Goal: Task Accomplishment & Management: Complete application form

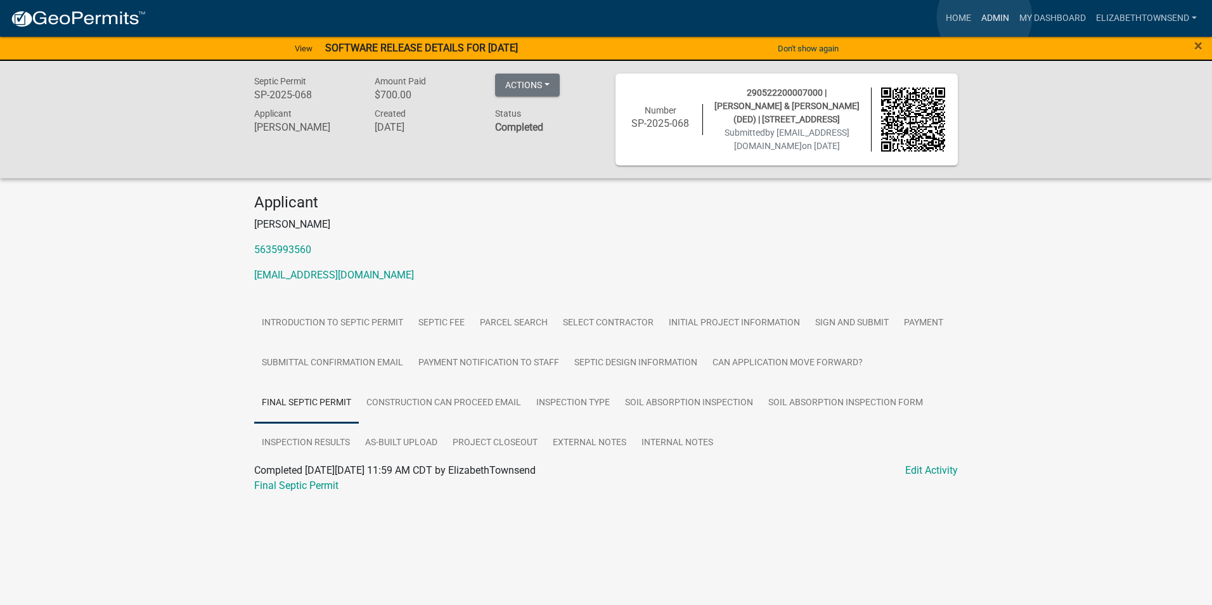
click at [985, 17] on link "Admin" at bounding box center [996, 18] width 38 height 24
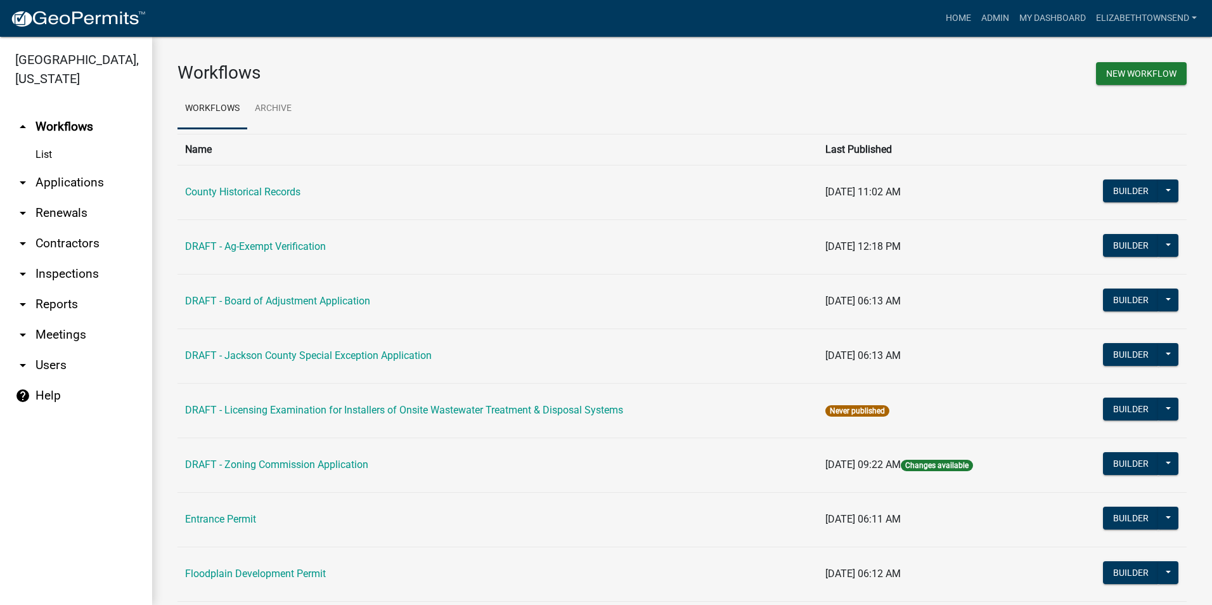
click at [54, 167] on link "arrow_drop_down Applications" at bounding box center [76, 182] width 152 height 30
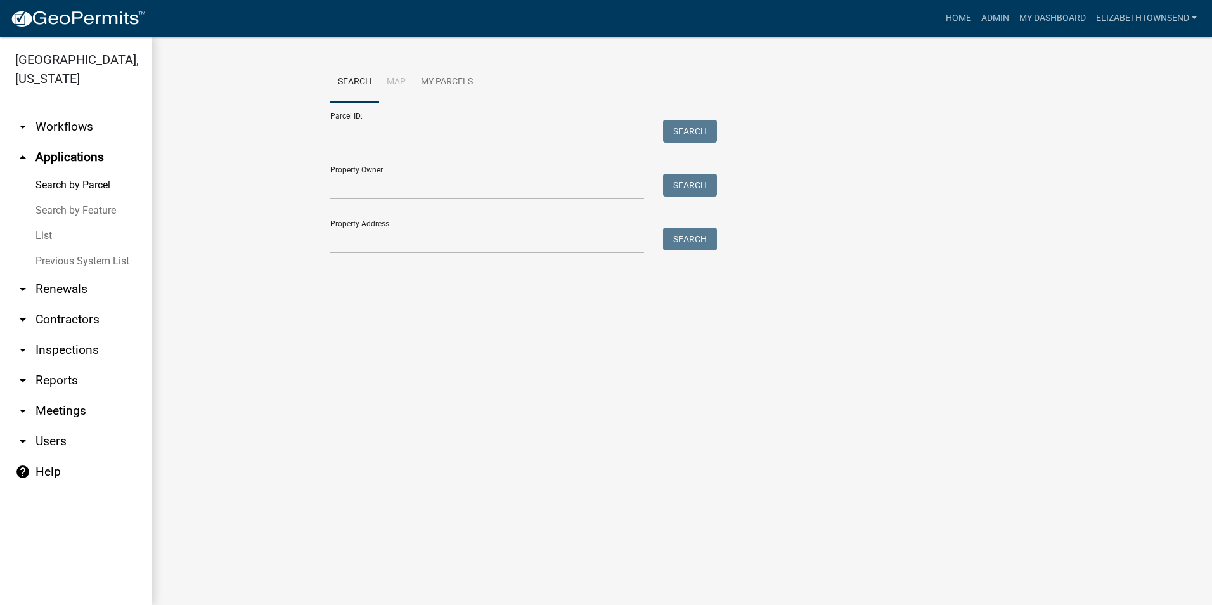
click at [49, 223] on link "List" at bounding box center [76, 235] width 152 height 25
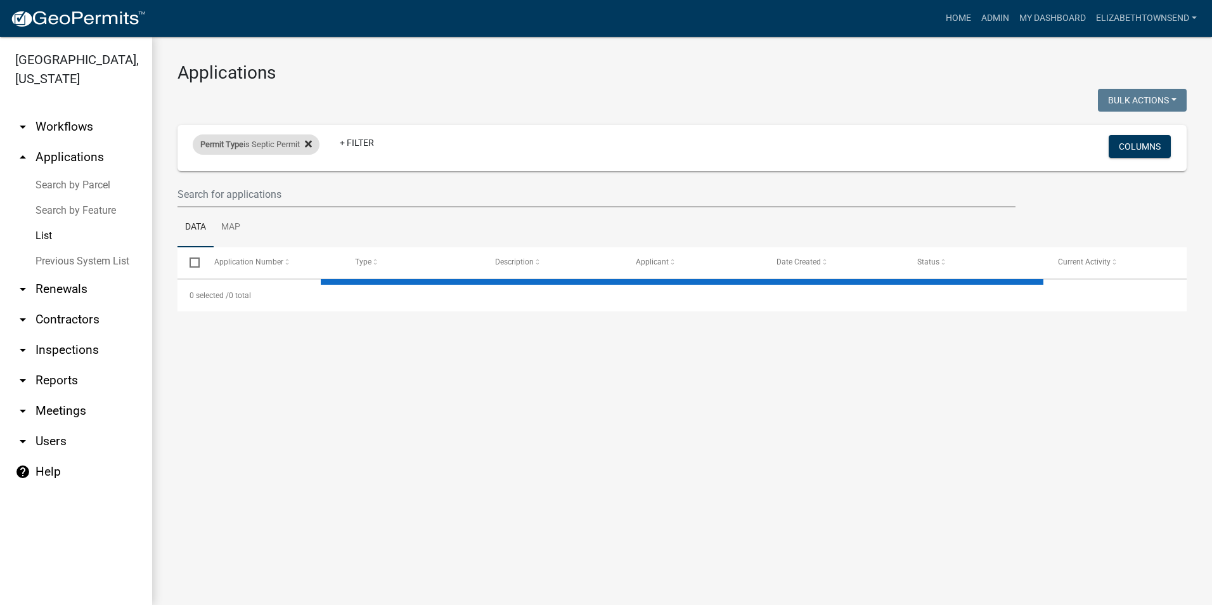
select select "3: 100"
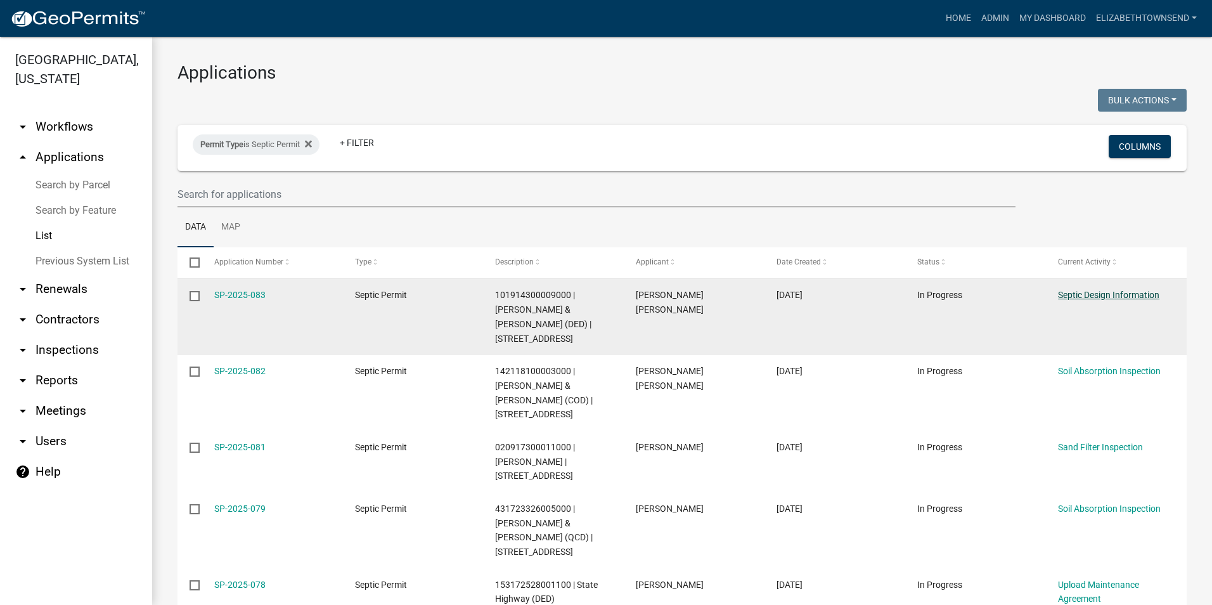
click at [1124, 297] on link "Septic Design Information" at bounding box center [1108, 295] width 101 height 10
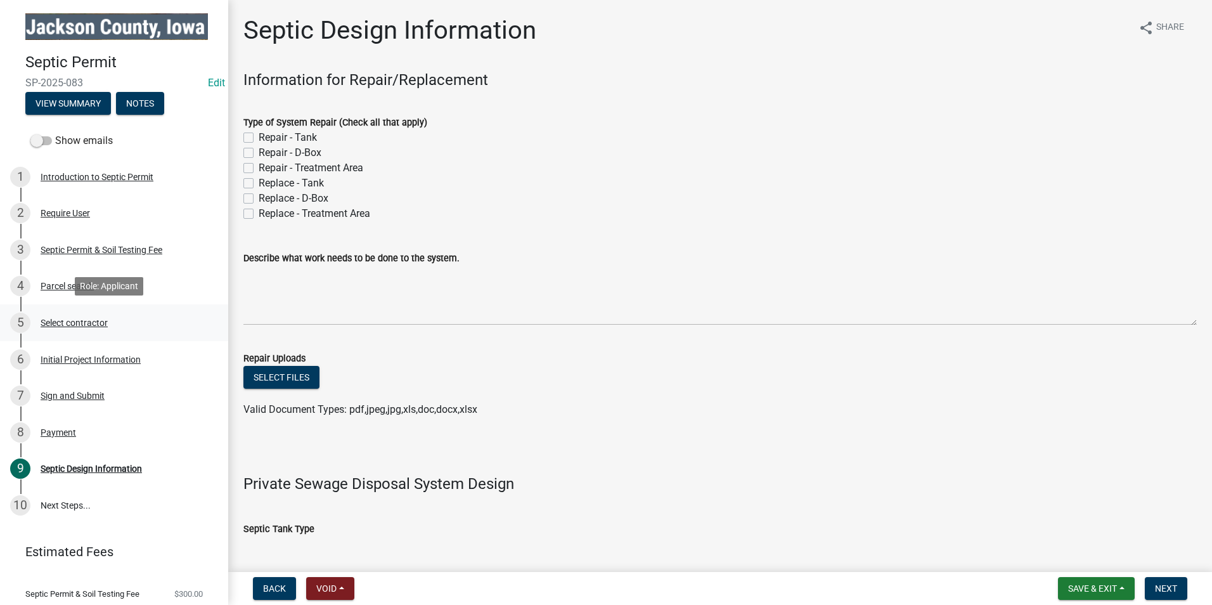
click at [61, 322] on div "Select contractor" at bounding box center [74, 322] width 67 height 9
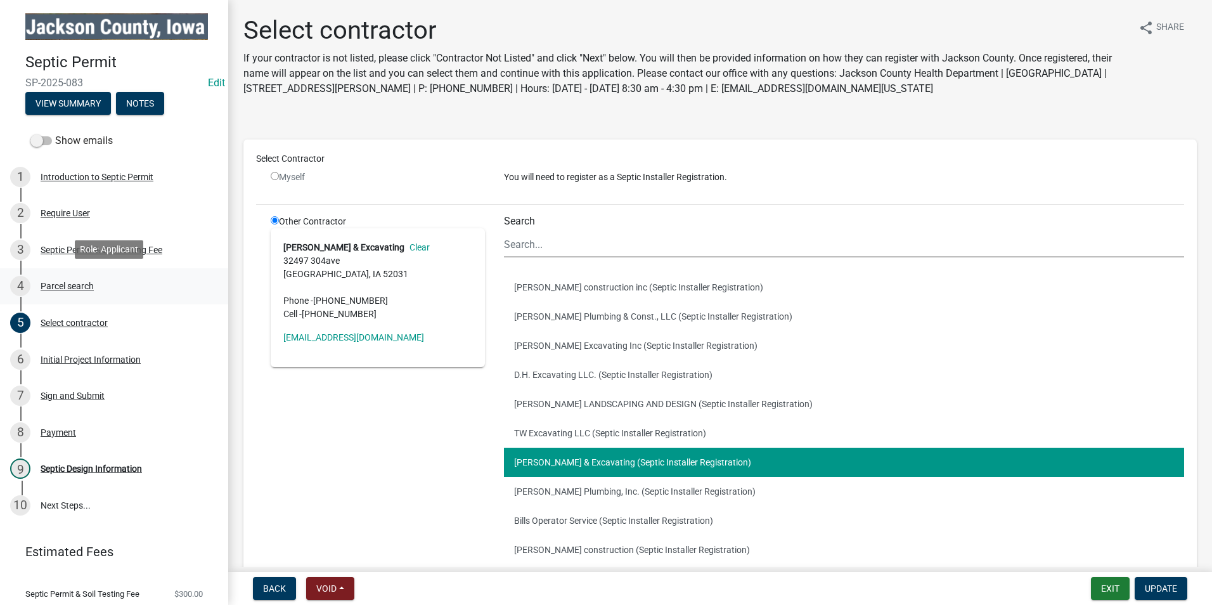
click at [85, 287] on div "Parcel search" at bounding box center [67, 286] width 53 height 9
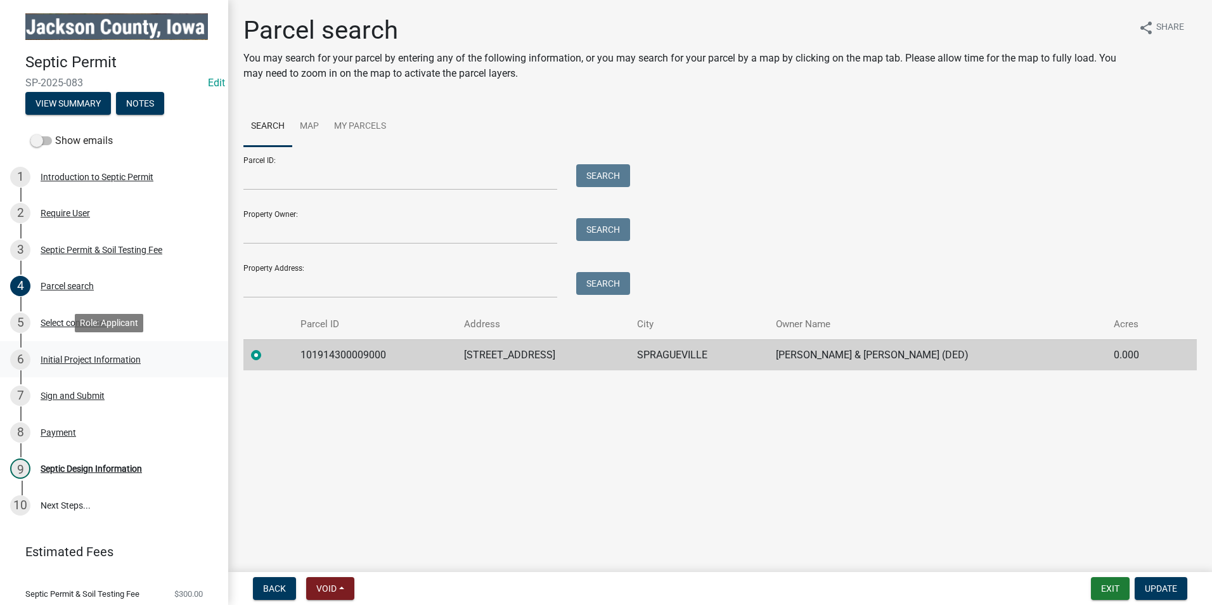
click at [106, 358] on div "Initial Project Information" at bounding box center [91, 359] width 100 height 9
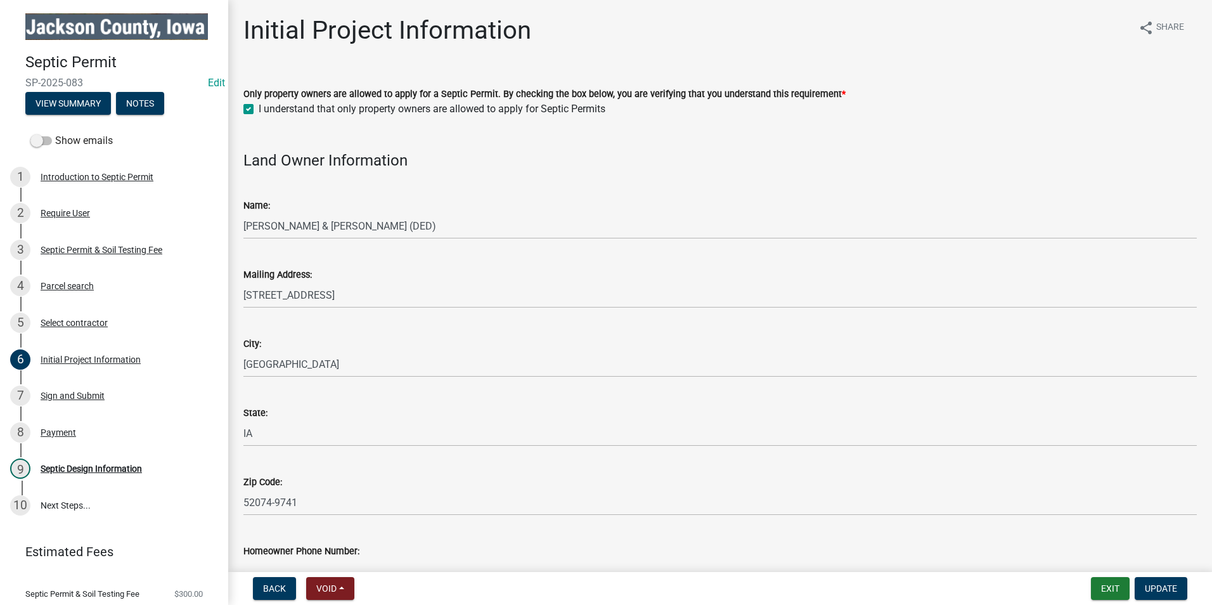
click at [23, 143] on div "Show emails" at bounding box center [114, 140] width 228 height 25
drag, startPoint x: 86, startPoint y: 467, endPoint x: 92, endPoint y: 465, distance: 6.8
click at [86, 467] on div "Septic Design Information" at bounding box center [91, 468] width 101 height 9
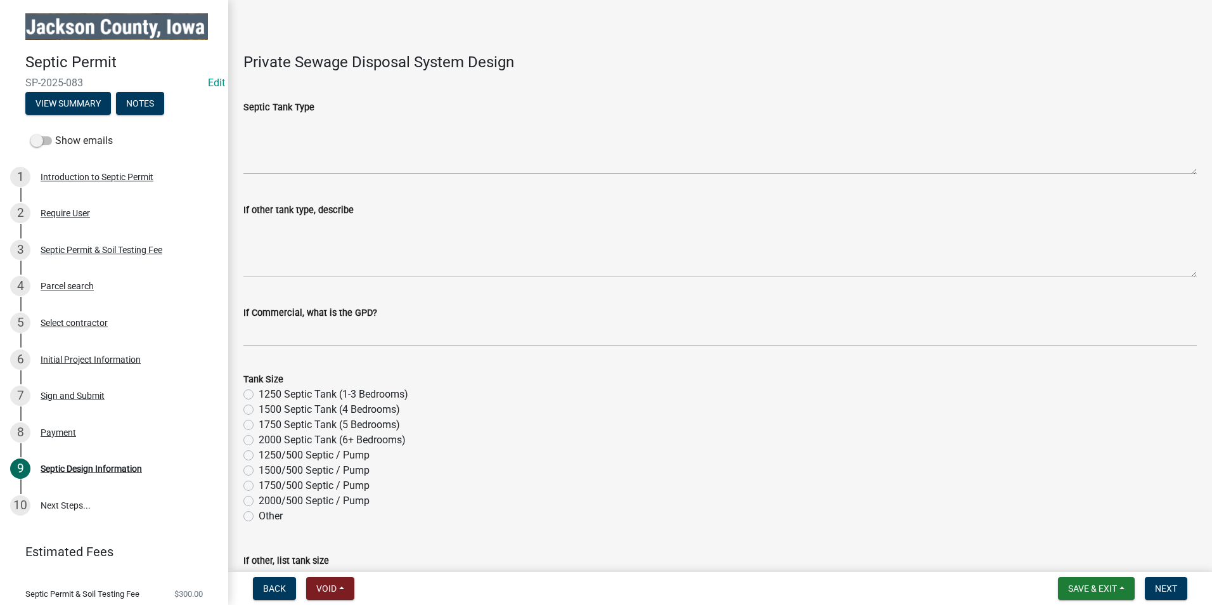
scroll to position [444, 0]
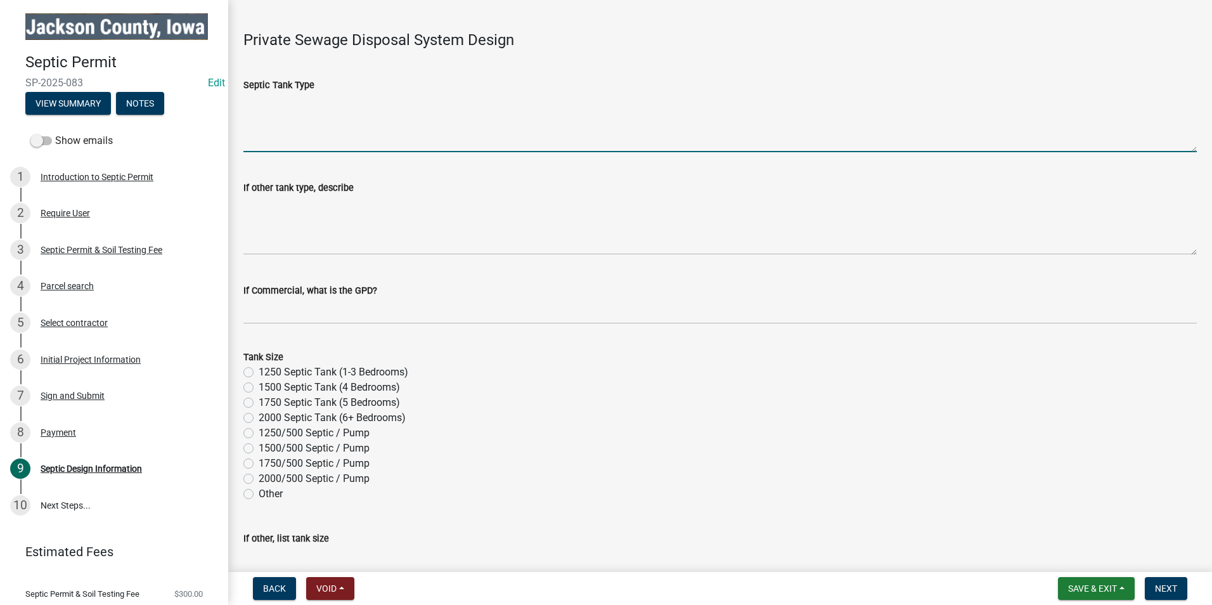
click at [315, 127] on textarea "Septic Tank Type" at bounding box center [721, 123] width 954 height 60
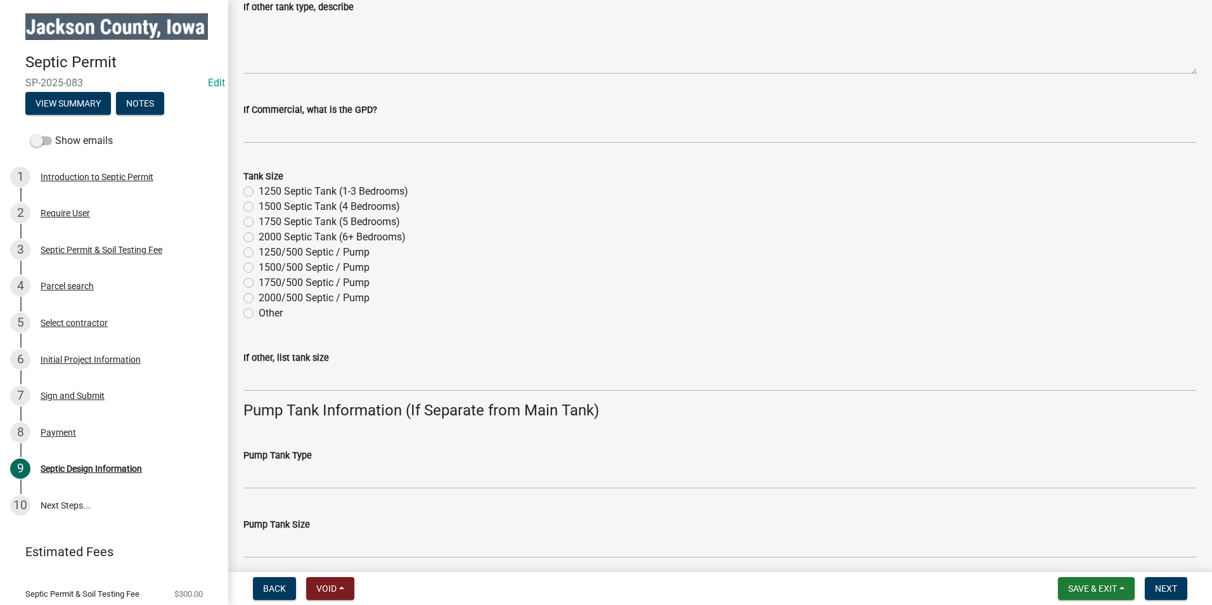
scroll to position [761, 0]
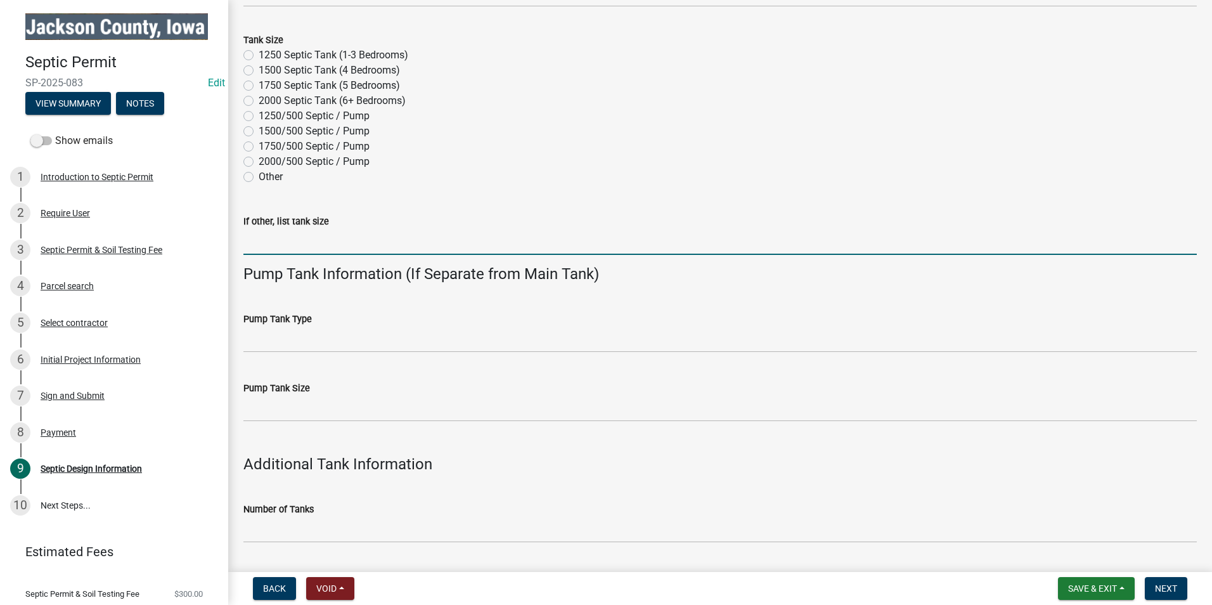
click at [299, 237] on input "If other, list tank size" at bounding box center [721, 242] width 954 height 26
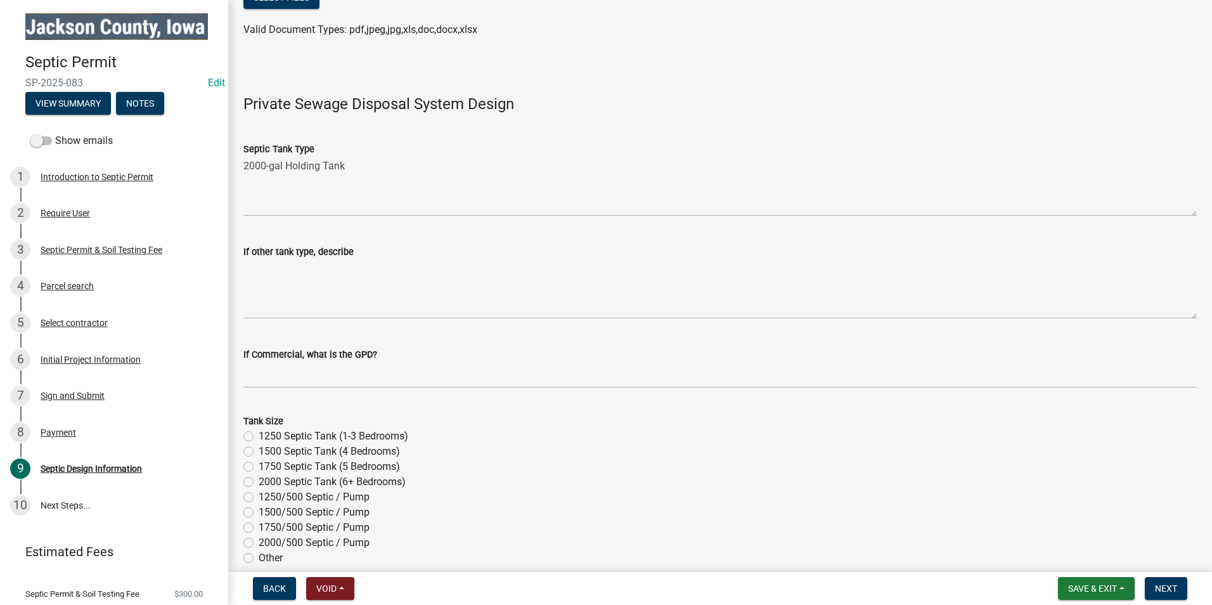
scroll to position [380, 0]
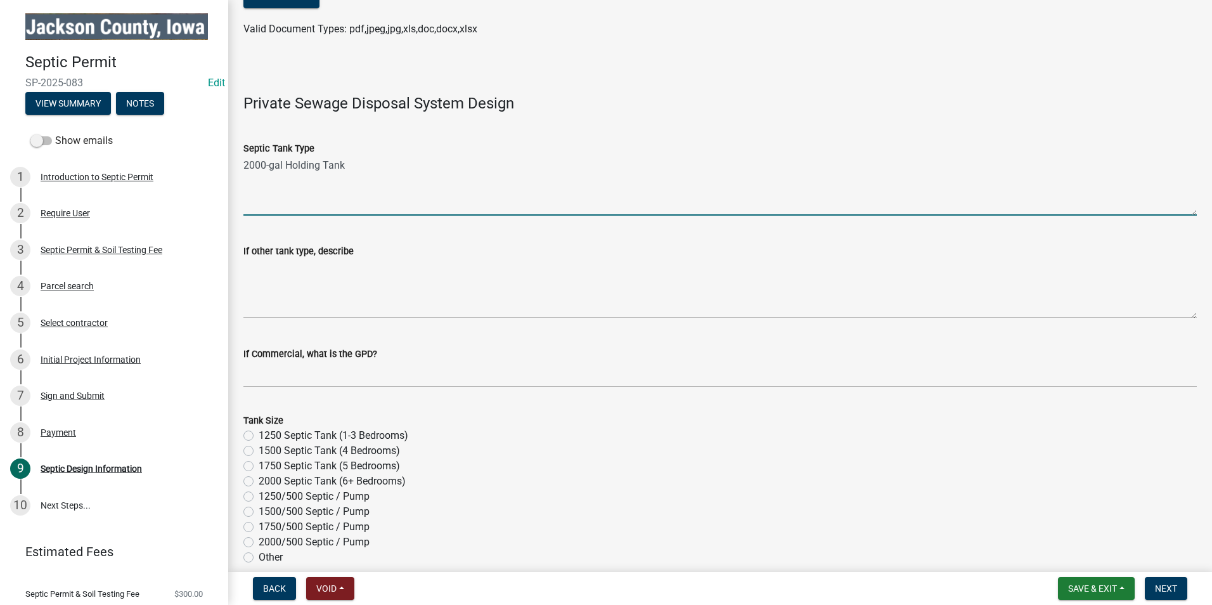
drag, startPoint x: 353, startPoint y: 171, endPoint x: 232, endPoint y: 165, distance: 120.6
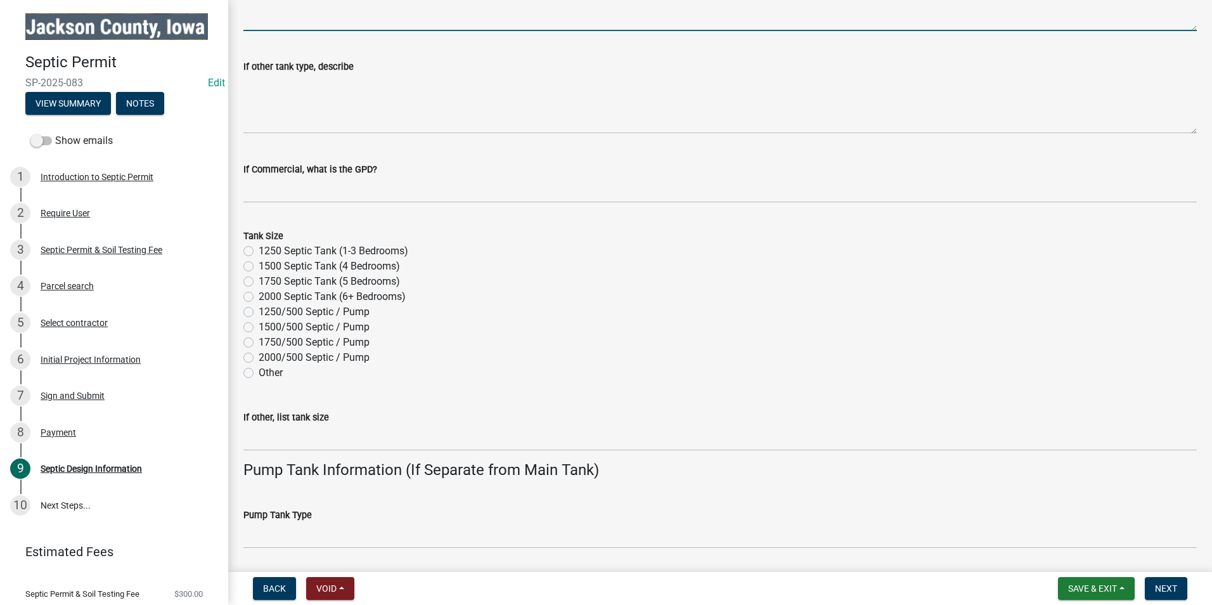
scroll to position [571, 0]
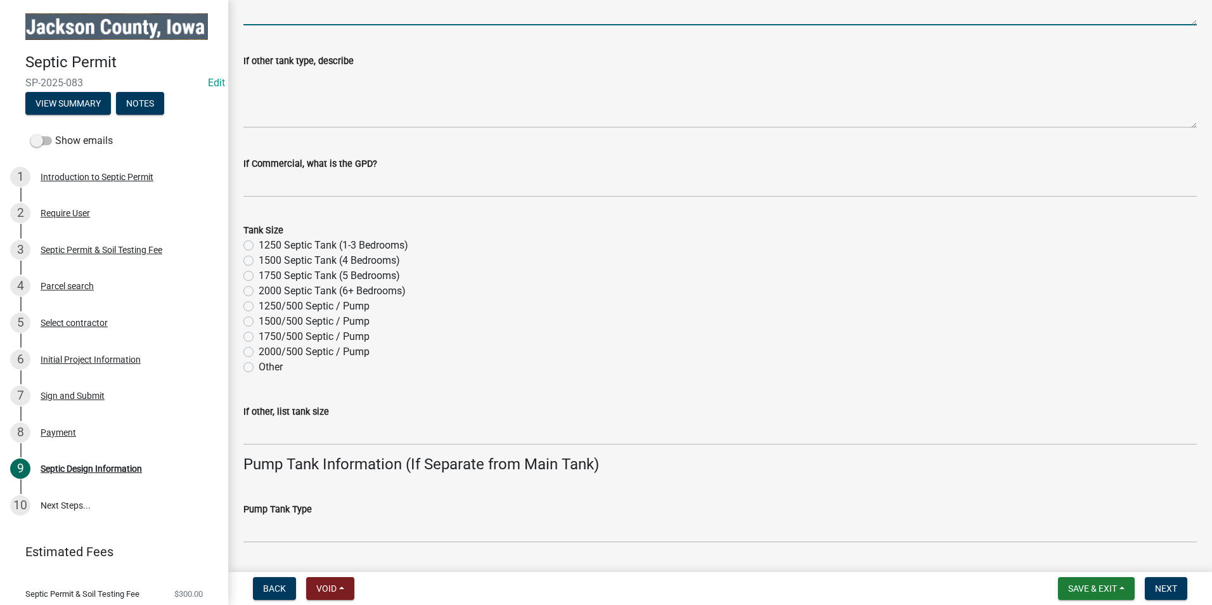
type textarea "Holding Tank"
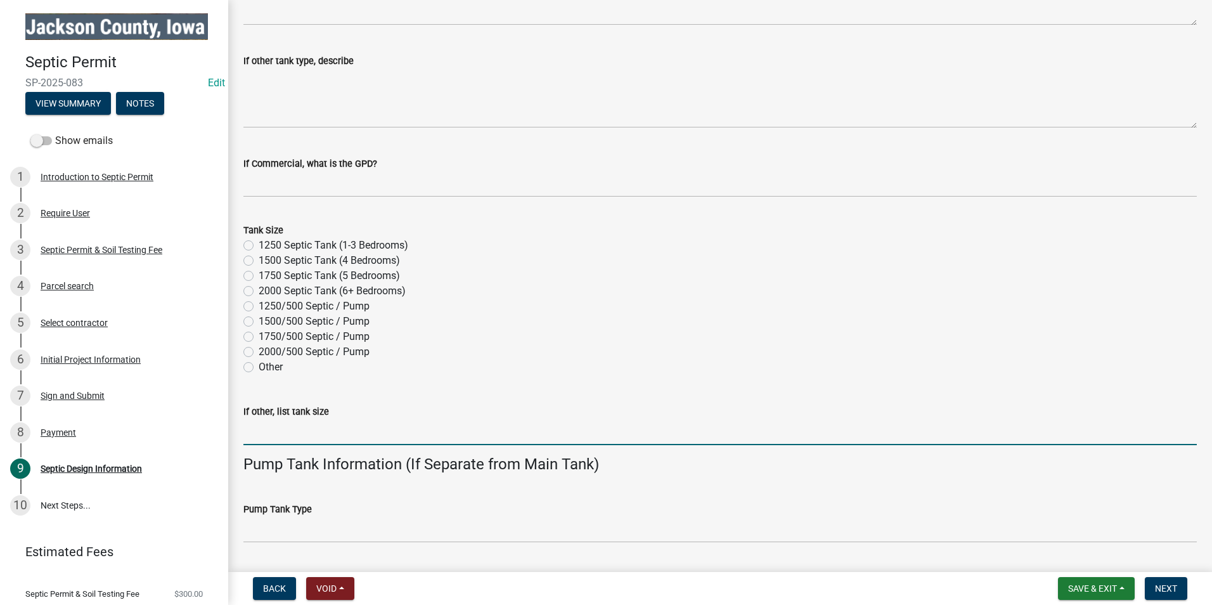
click at [309, 428] on input "If other, list tank size" at bounding box center [721, 432] width 954 height 26
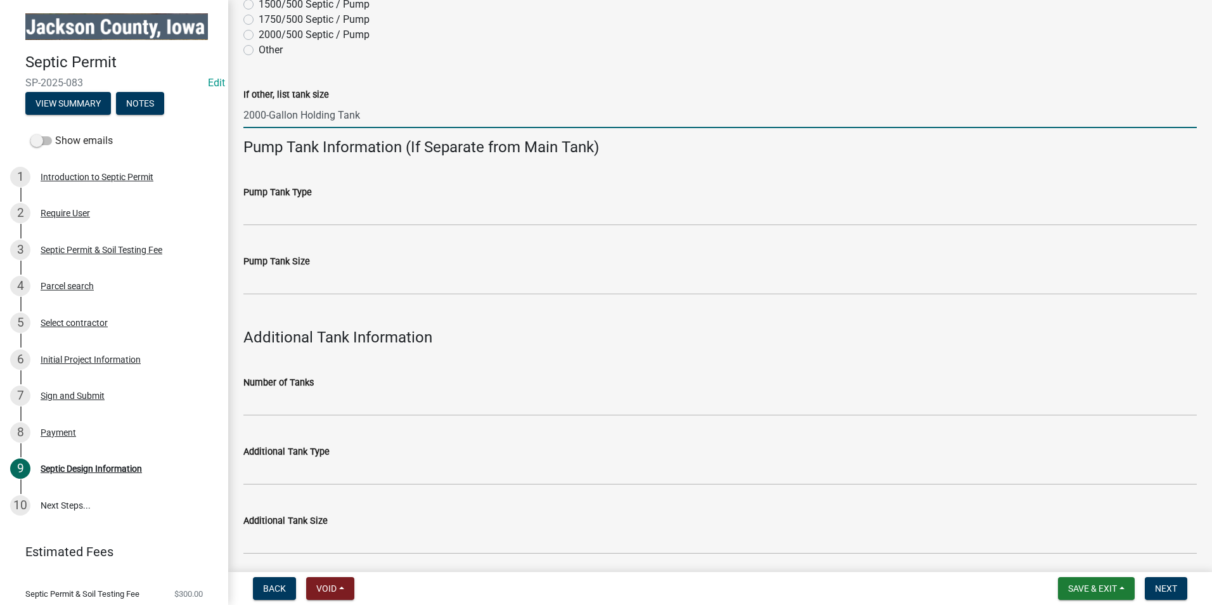
scroll to position [1141, 0]
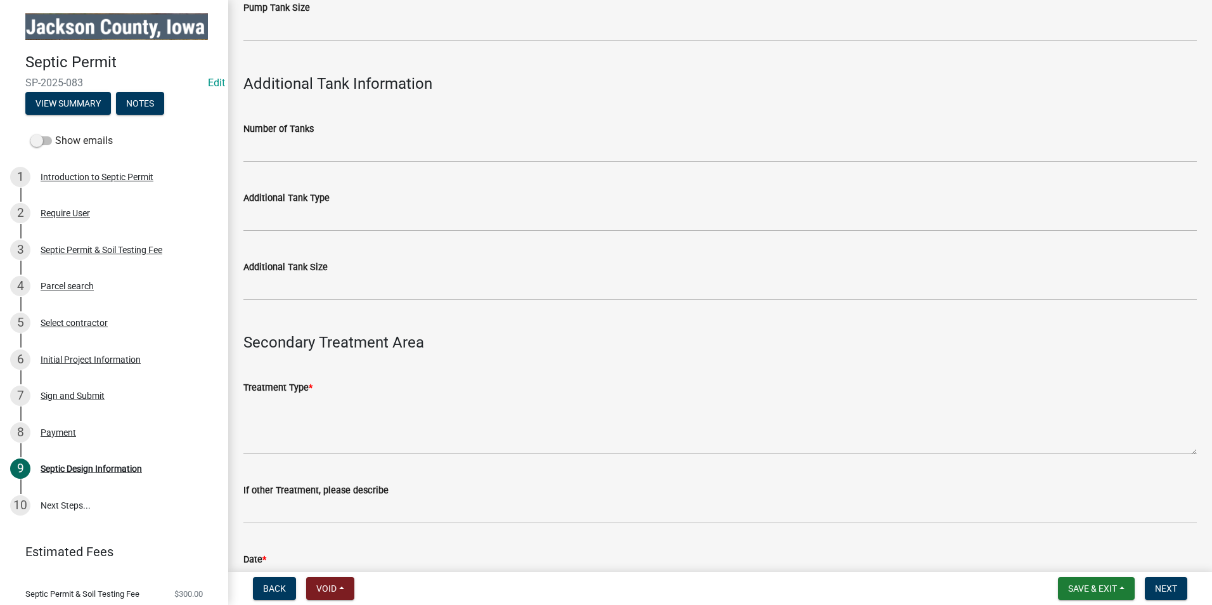
type input "2000-Gallon Holding Tank"
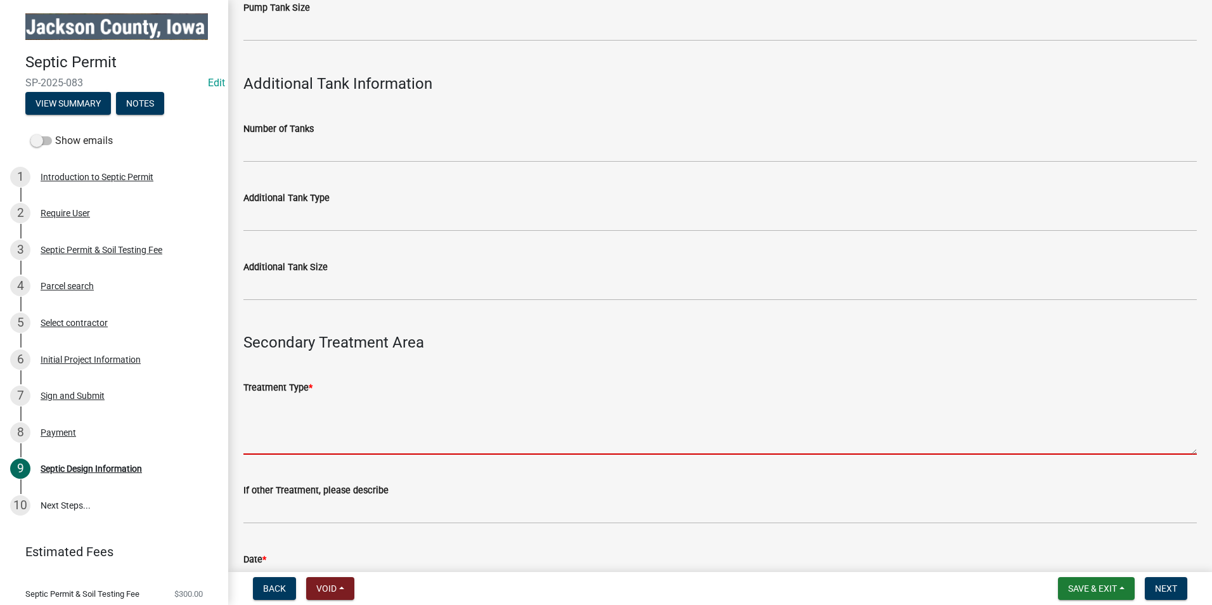
click at [292, 439] on textarea "Treatment Type *" at bounding box center [721, 425] width 954 height 60
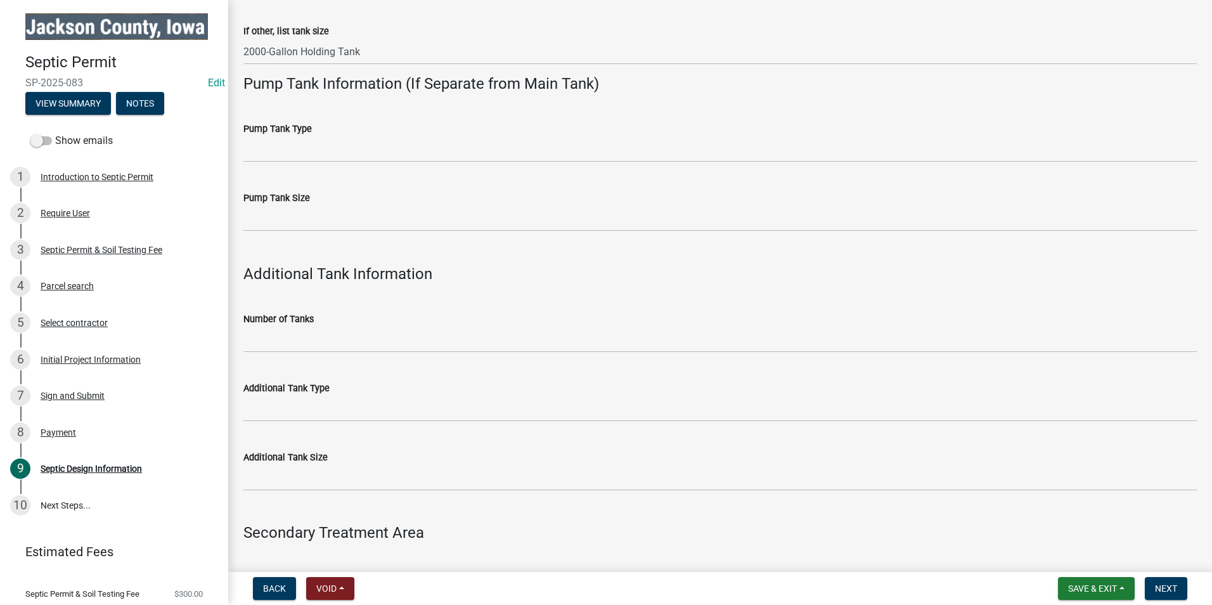
scroll to position [634, 0]
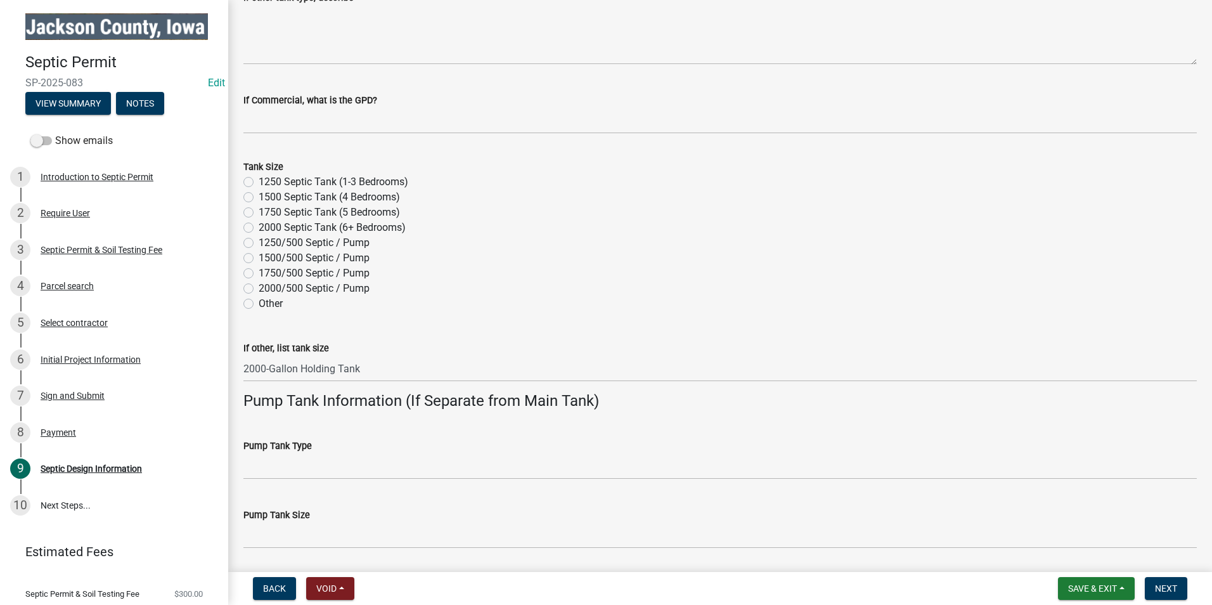
type textarea "None"
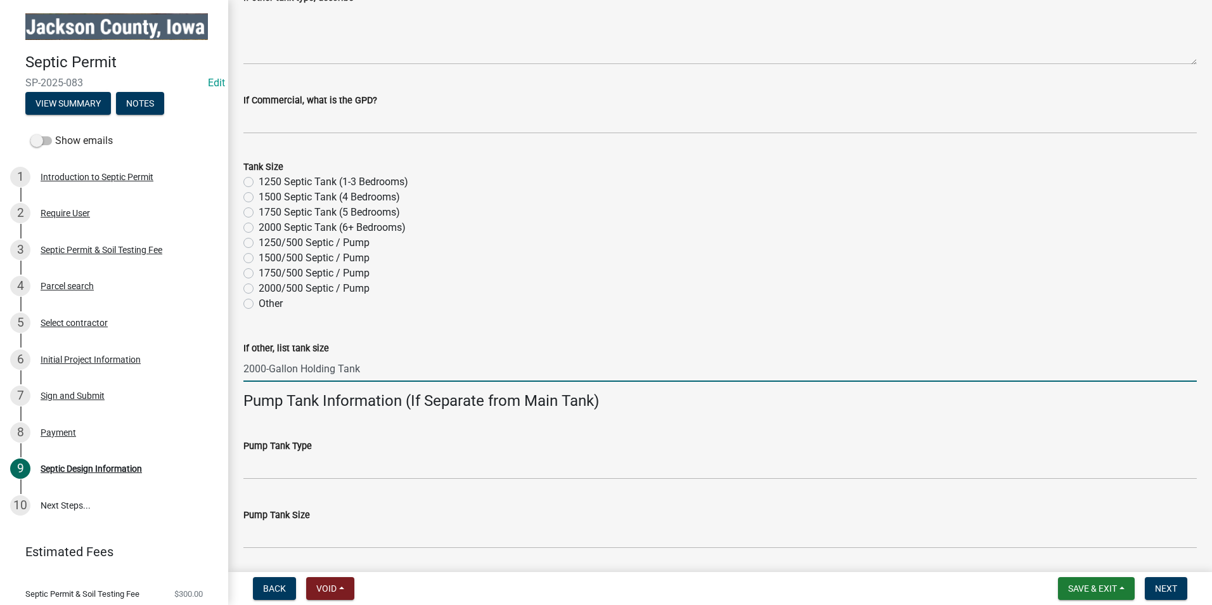
click at [382, 367] on input "2000-Gallon Holding Tank" at bounding box center [721, 369] width 954 height 26
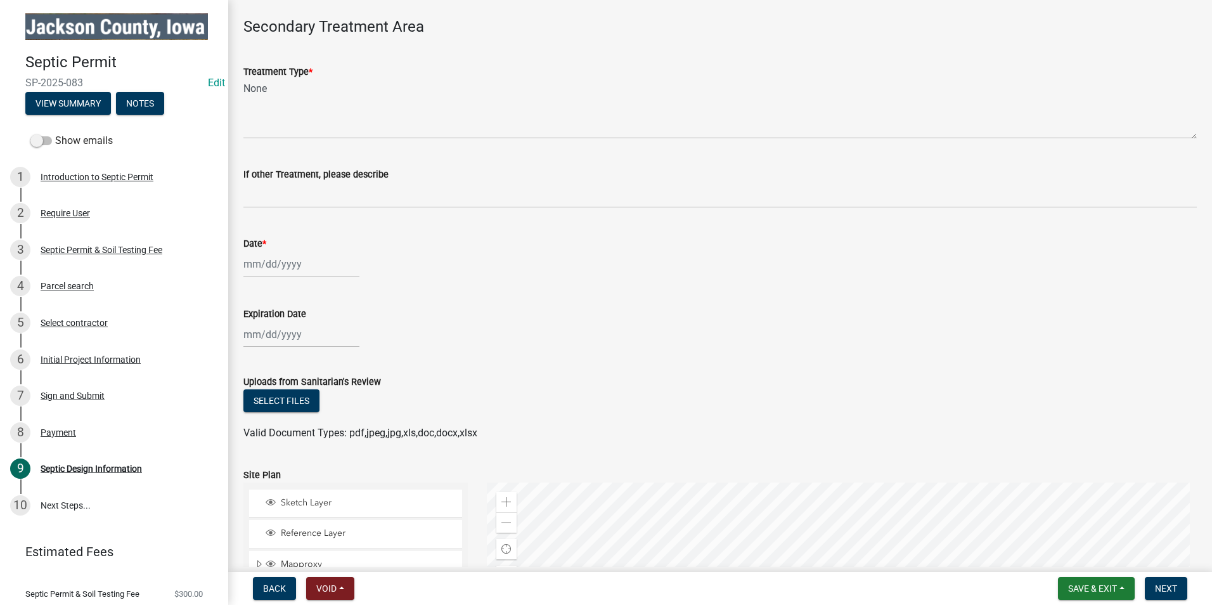
scroll to position [1649, 0]
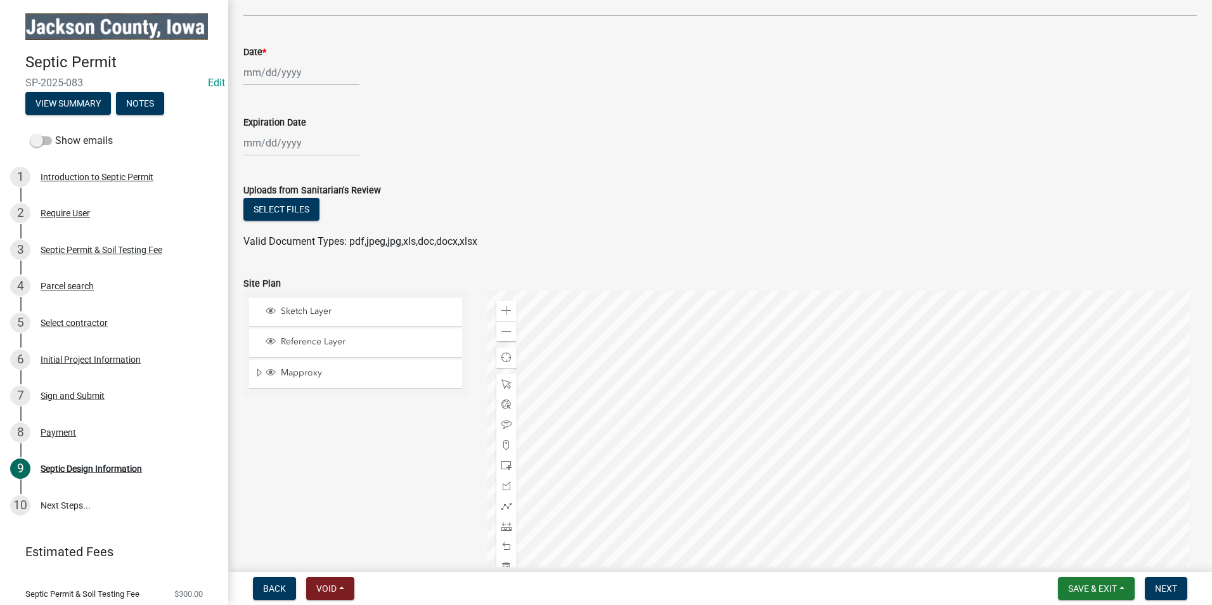
type input "2000-Gallon Holding Tank with High Water Alarm System"
select select "10"
select select "2025"
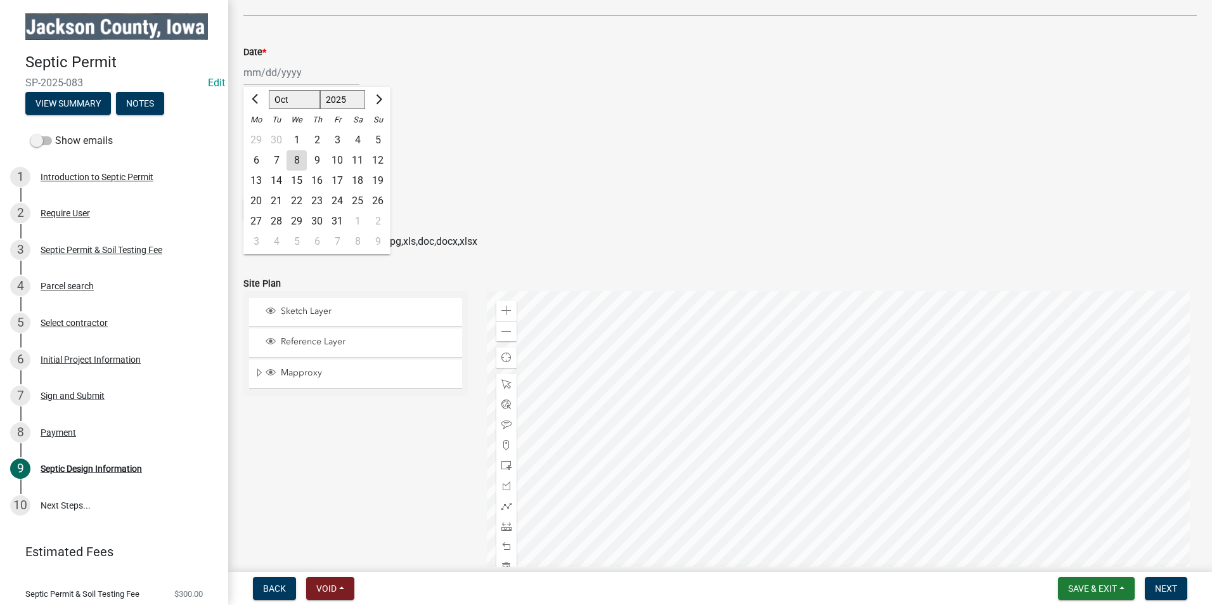
click at [275, 65] on div "[PERSON_NAME] Feb Mar Apr [PERSON_NAME][DATE] Oct Nov [DATE] 1526 1527 1528 152…" at bounding box center [302, 73] width 116 height 26
click at [296, 162] on div "8" at bounding box center [297, 160] width 20 height 20
type input "[DATE]"
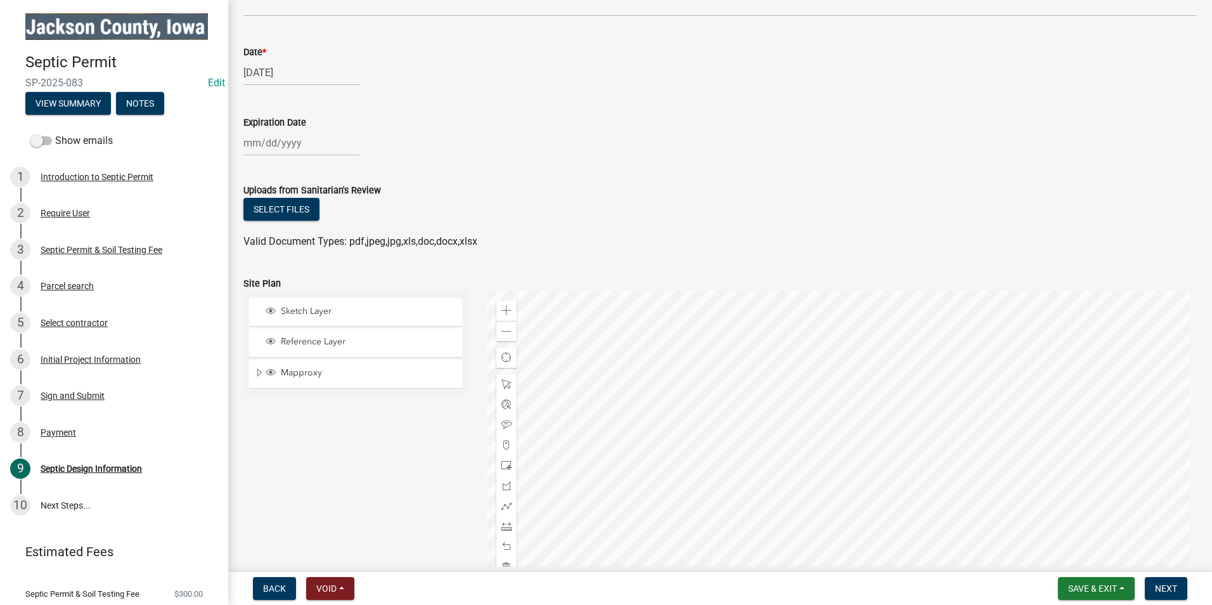
click at [289, 144] on div at bounding box center [302, 143] width 116 height 26
select select "10"
select select "2025"
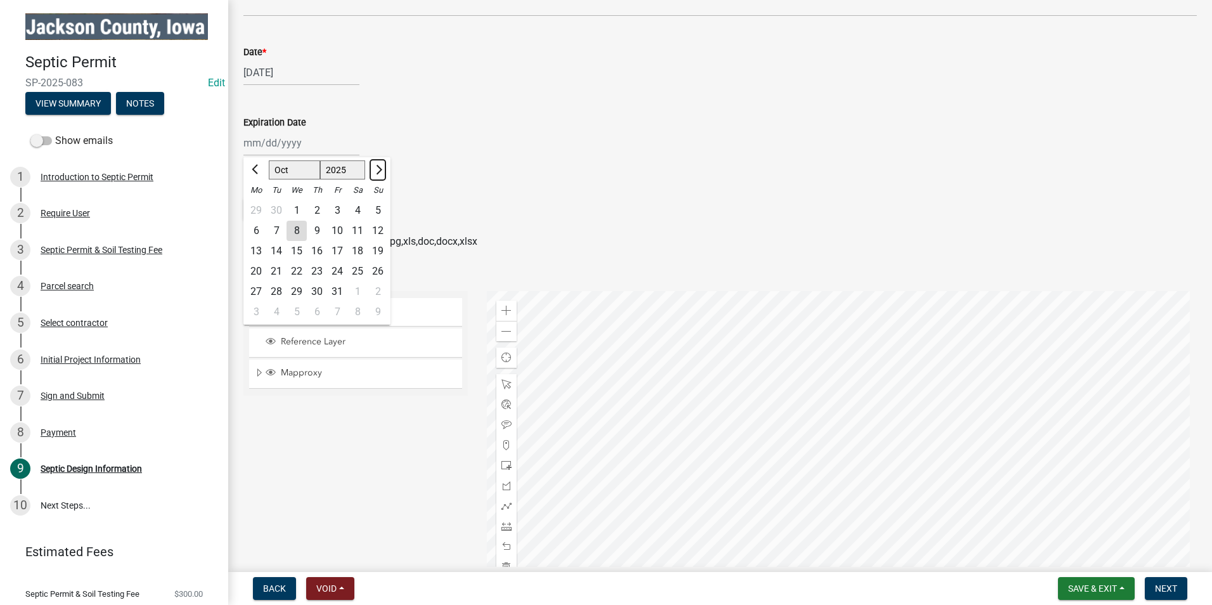
click at [380, 167] on span "Next month" at bounding box center [378, 170] width 10 height 10
select select "2"
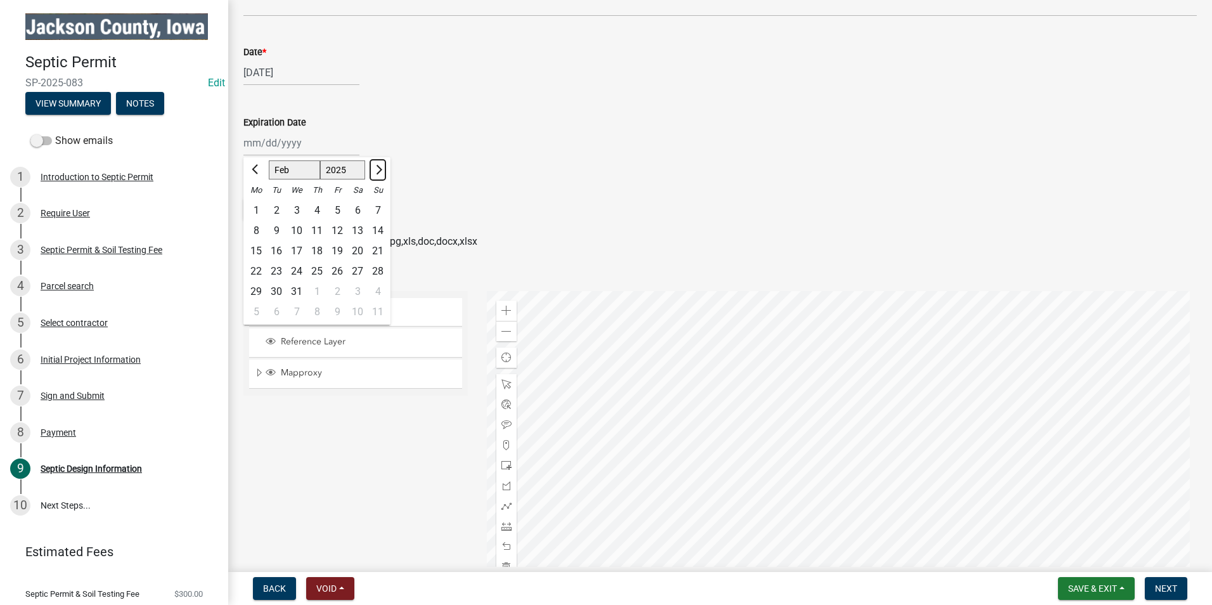
select select "2026"
click at [380, 167] on span "Next month" at bounding box center [378, 170] width 10 height 10
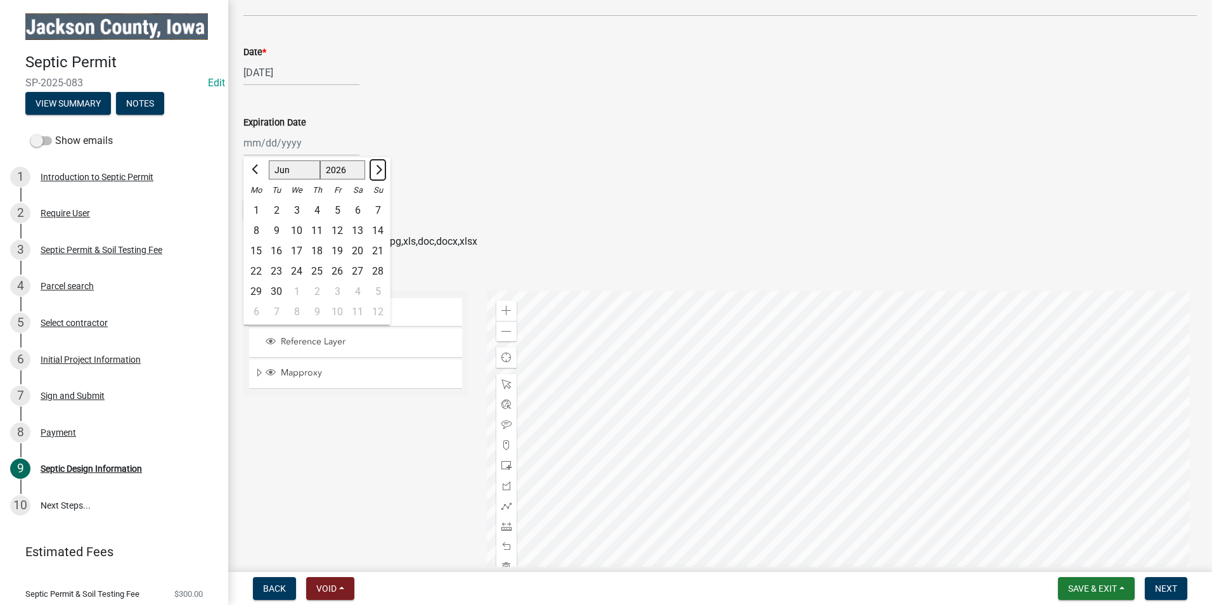
click at [380, 167] on span "Next month" at bounding box center [378, 170] width 10 height 10
select select "10"
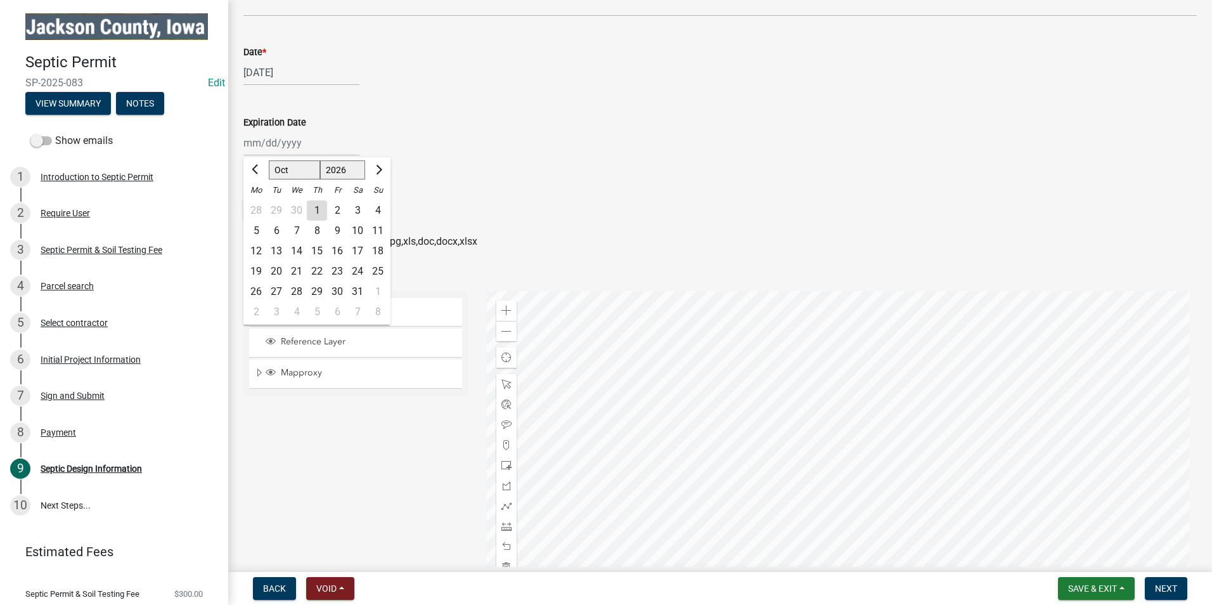
click at [317, 231] on div "8" at bounding box center [317, 231] width 20 height 20
type input "[DATE]"
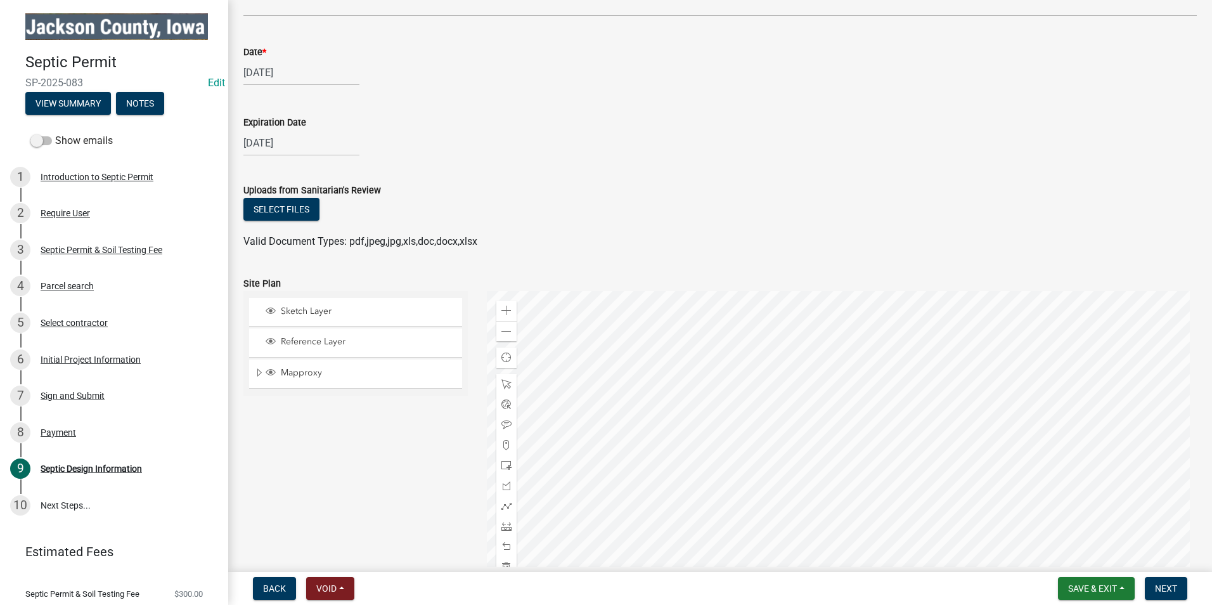
click at [526, 209] on div "Select files" at bounding box center [721, 211] width 954 height 26
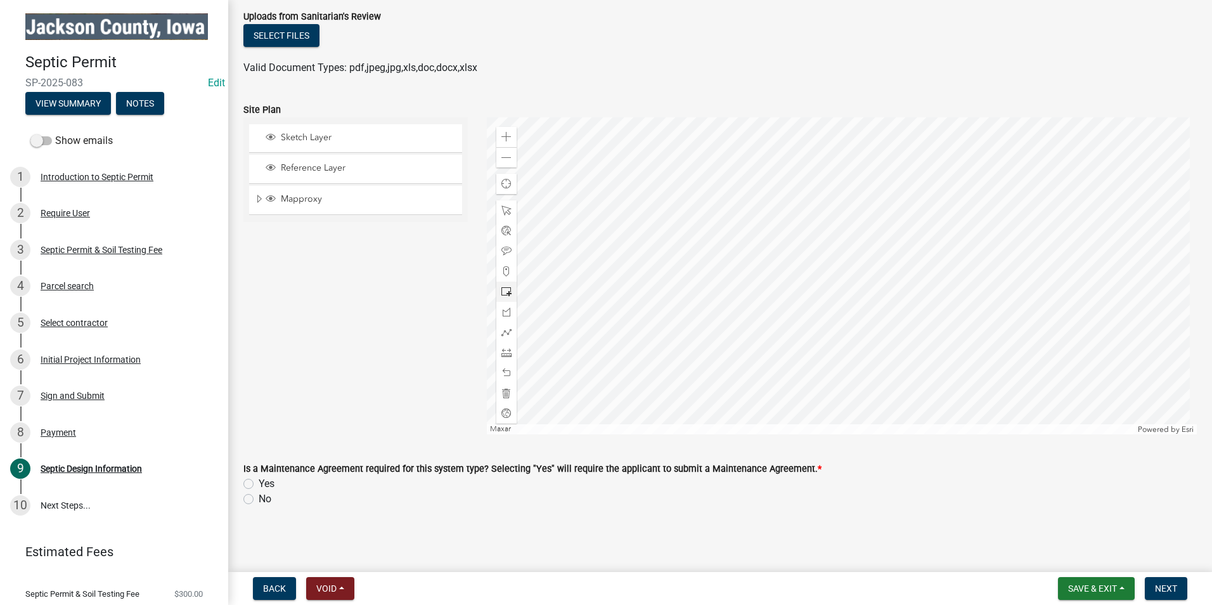
scroll to position [1823, 0]
click at [259, 499] on label "No" at bounding box center [265, 498] width 13 height 15
click at [259, 499] on input "No" at bounding box center [263, 495] width 8 height 8
radio input "true"
click at [1172, 586] on span "Next" at bounding box center [1166, 588] width 22 height 10
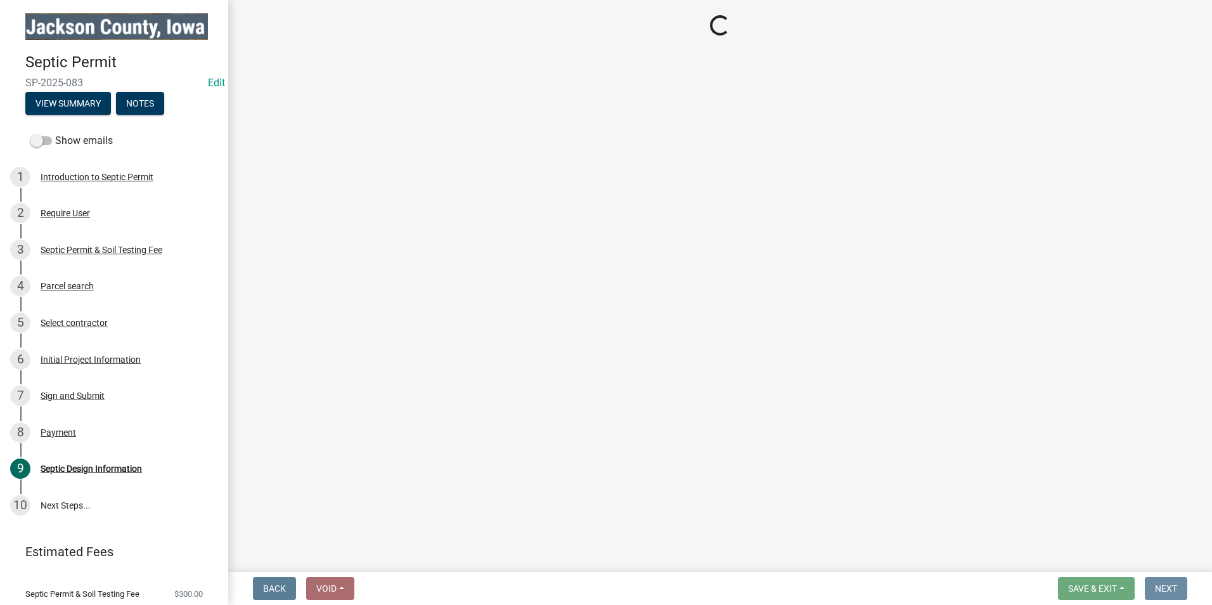
scroll to position [0, 0]
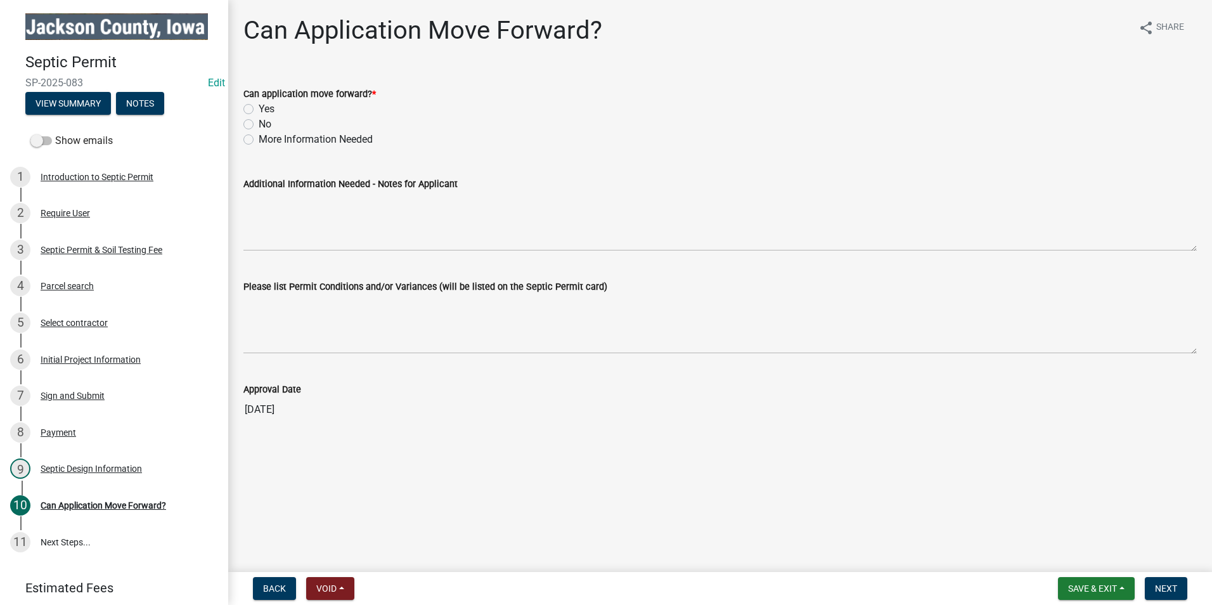
click at [259, 107] on label "Yes" at bounding box center [267, 108] width 16 height 15
click at [259, 107] on input "Yes" at bounding box center [263, 105] width 8 height 8
radio input "true"
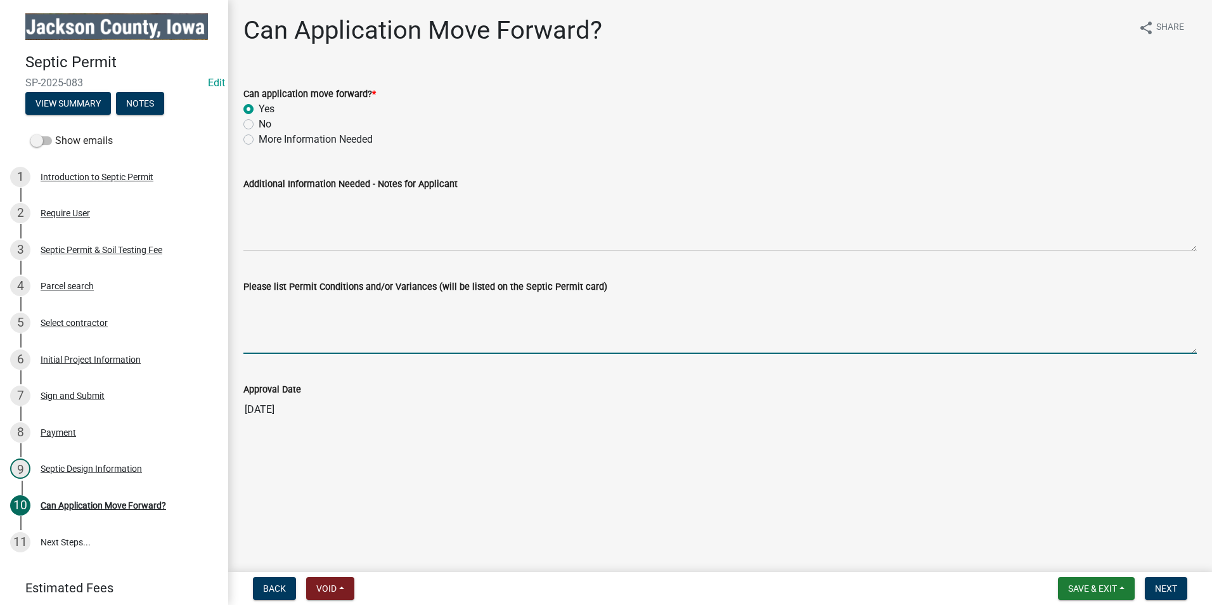
click at [306, 341] on textarea "Please list Permit Conditions and/or Variances (will be listed on the Septic Pe…" at bounding box center [721, 324] width 954 height 60
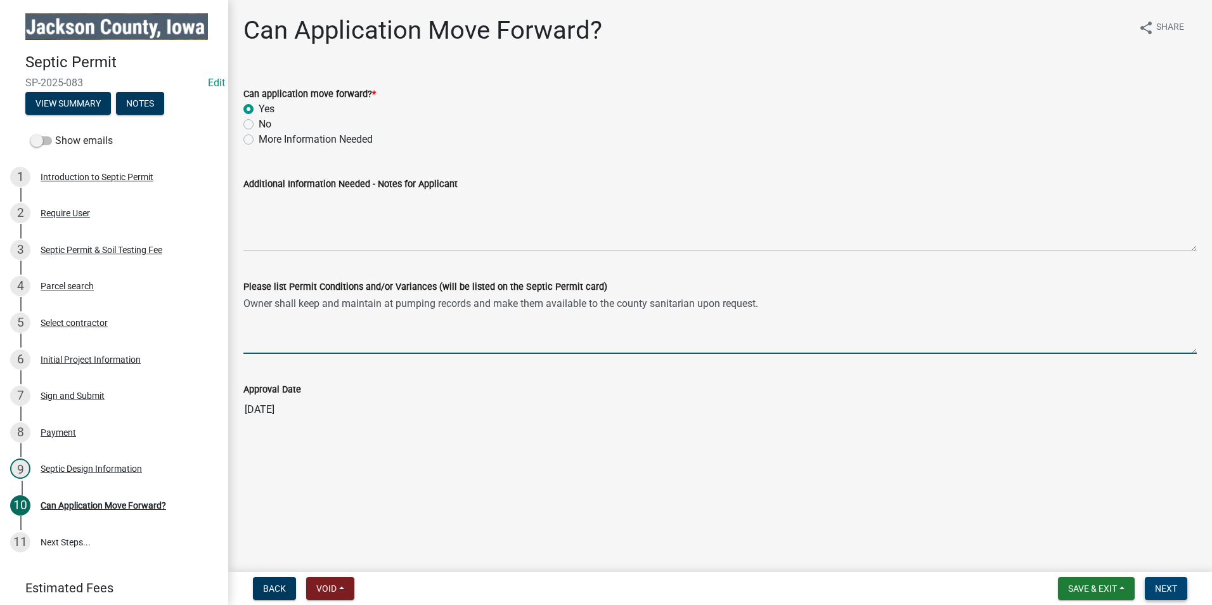
type textarea "Owner shall keep and maintain at pumping records and make them available to the…"
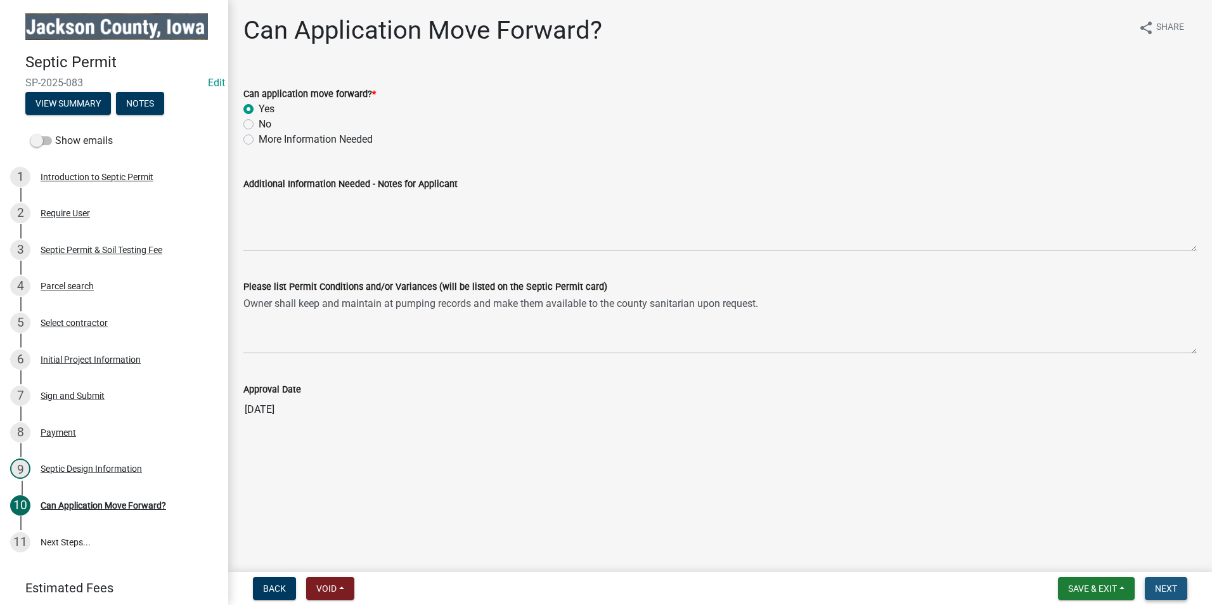
click at [1164, 590] on span "Next" at bounding box center [1166, 588] width 22 height 10
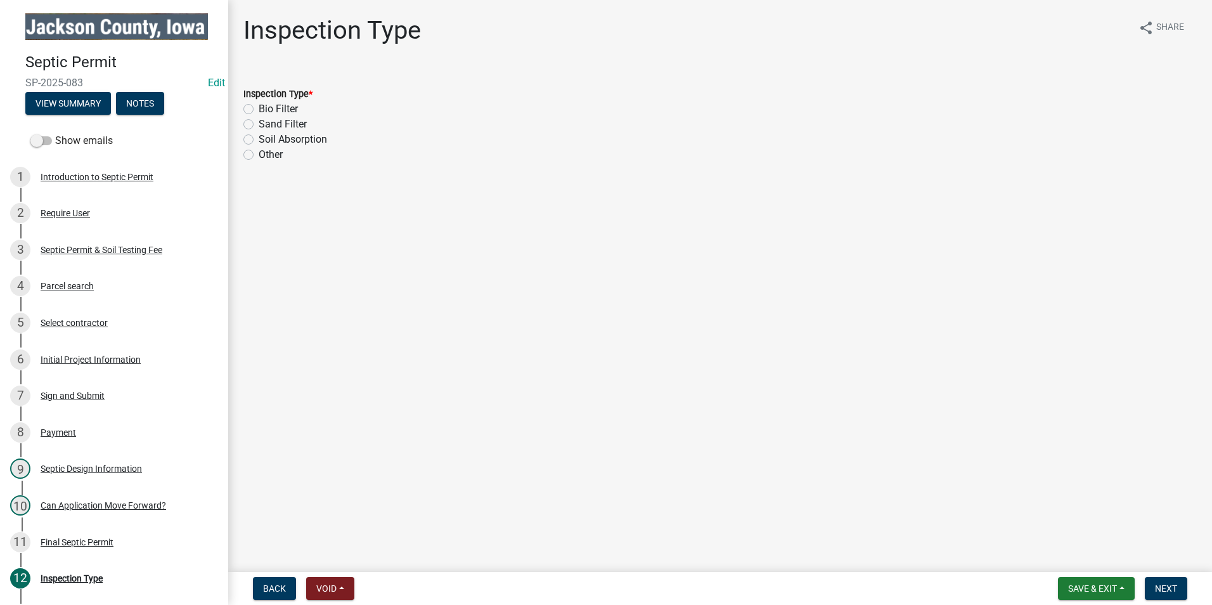
click at [259, 152] on label "Other" at bounding box center [271, 154] width 24 height 15
click at [259, 152] on input "Other" at bounding box center [263, 151] width 8 height 8
radio input "true"
click at [1166, 591] on span "Next" at bounding box center [1166, 588] width 22 height 10
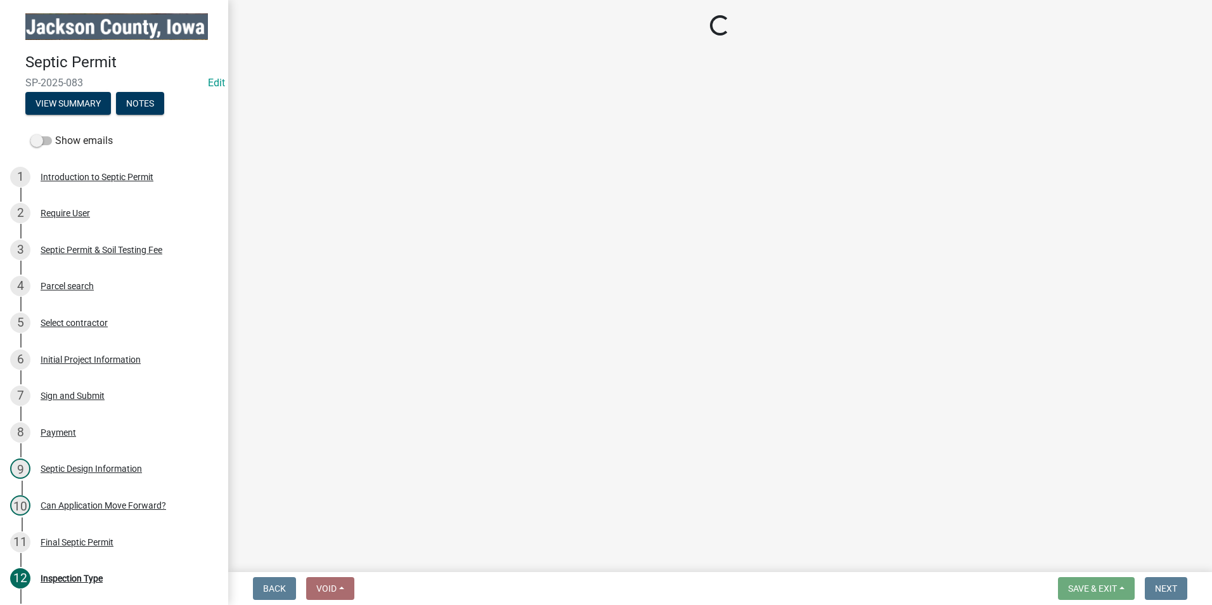
select select "a3873a1b-6e26-41c8-b1e9-189df5d0ae8c"
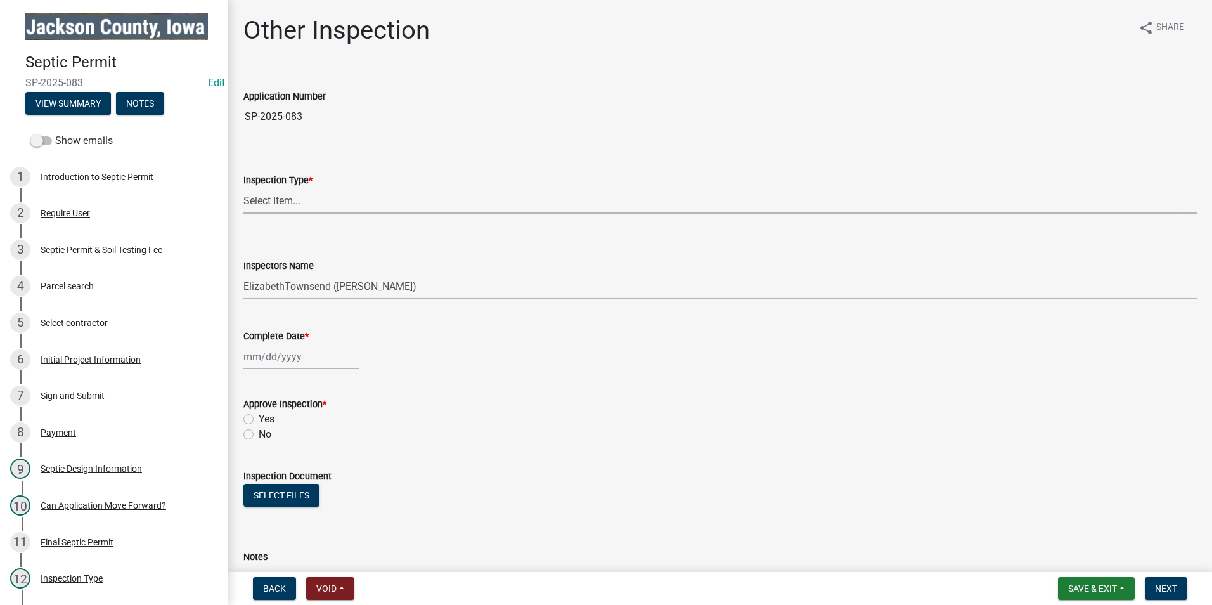
click at [328, 202] on select "Select Item... Other Inspection" at bounding box center [721, 201] width 954 height 26
click at [244, 188] on select "Select Item... Other Inspection" at bounding box center [721, 201] width 954 height 26
select select "802812e6-32fb-4598-8fbb-9dacc1fec7f0"
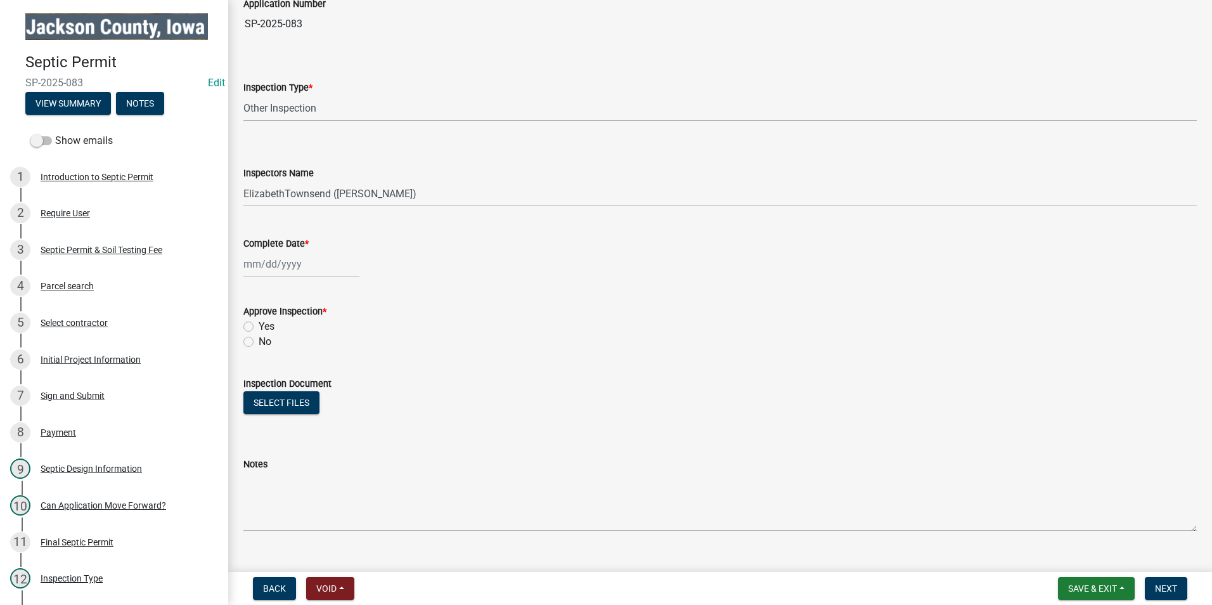
scroll to position [117, 0]
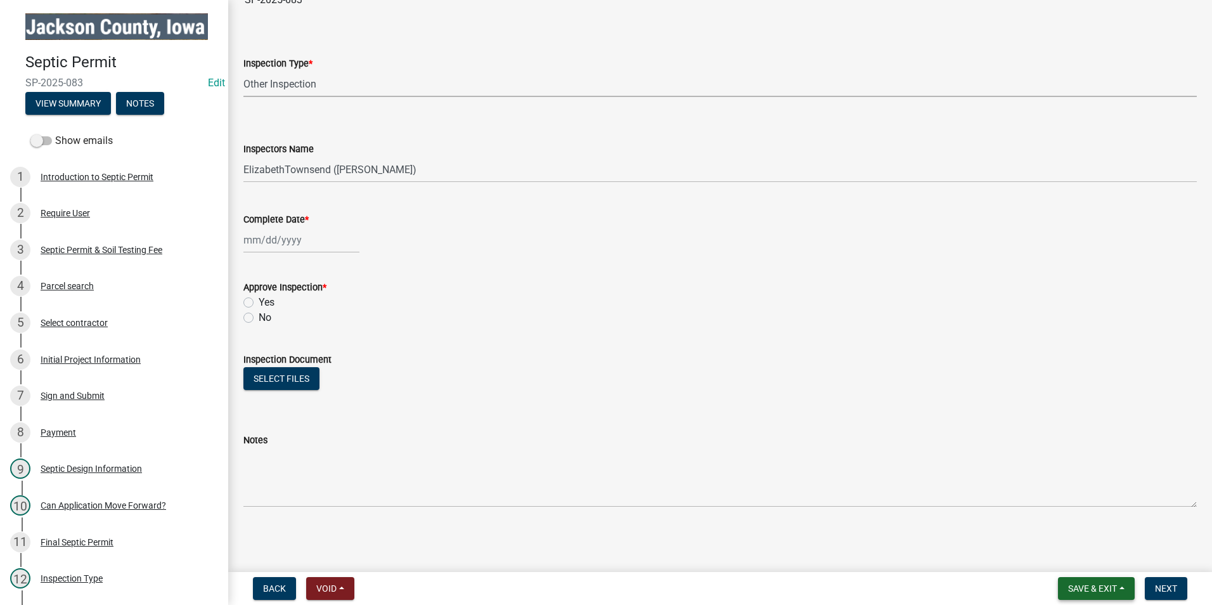
click at [1090, 588] on span "Save & Exit" at bounding box center [1093, 588] width 49 height 10
click at [1083, 559] on button "Save & Exit" at bounding box center [1084, 555] width 101 height 30
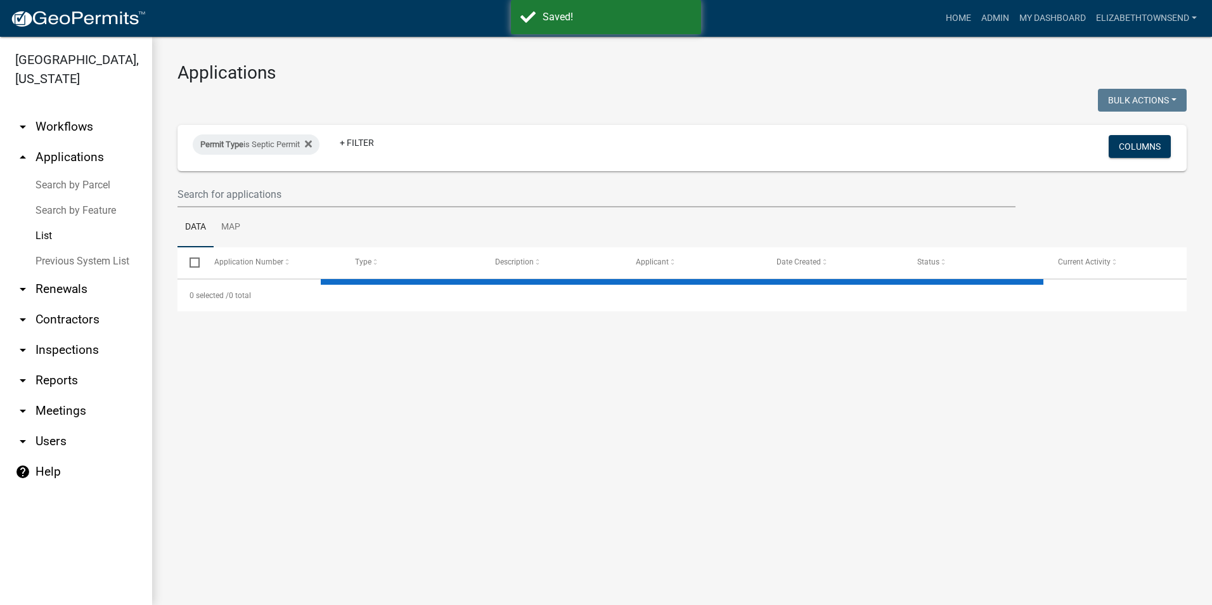
select select "3: 100"
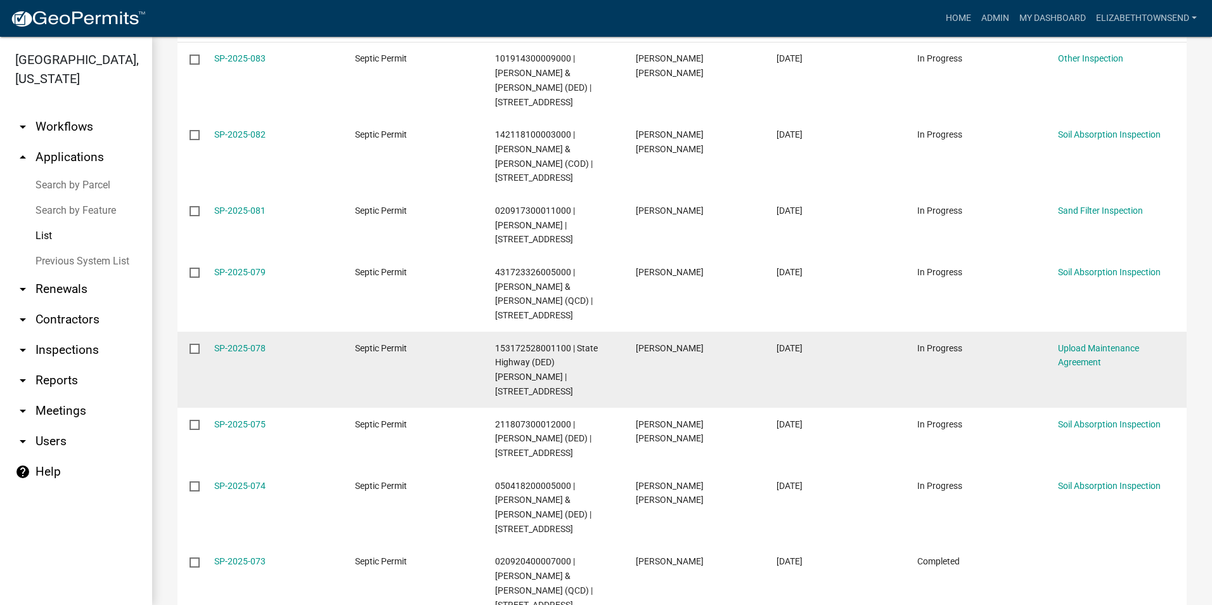
scroll to position [254, 0]
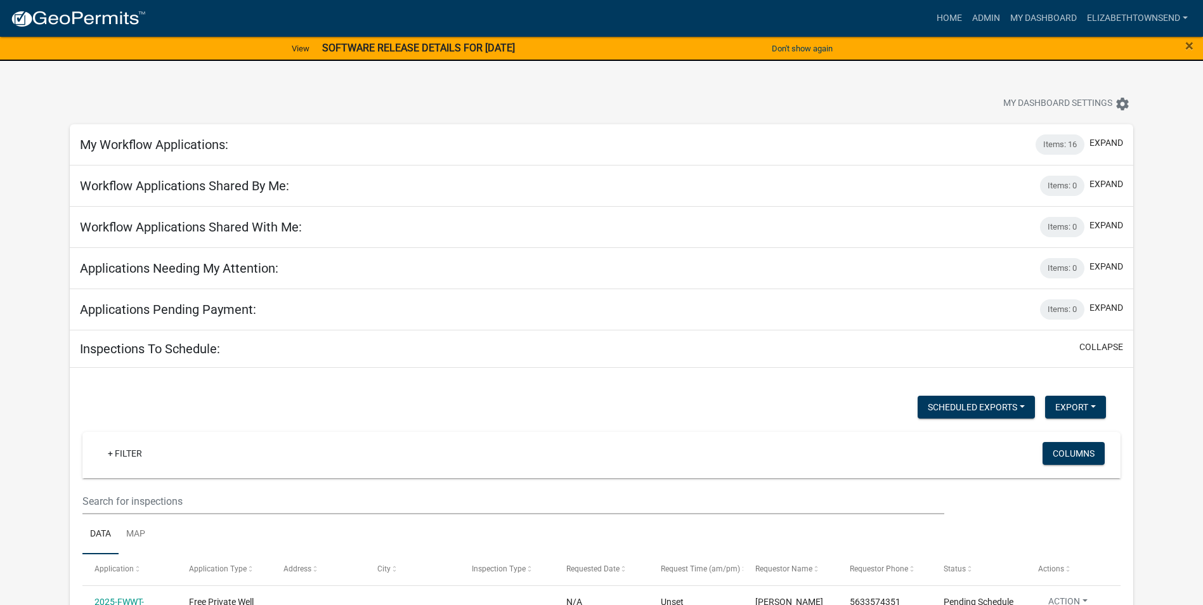
select select "3: 100"
